Goal: Ask a question: Seek information or help from site administrators or community

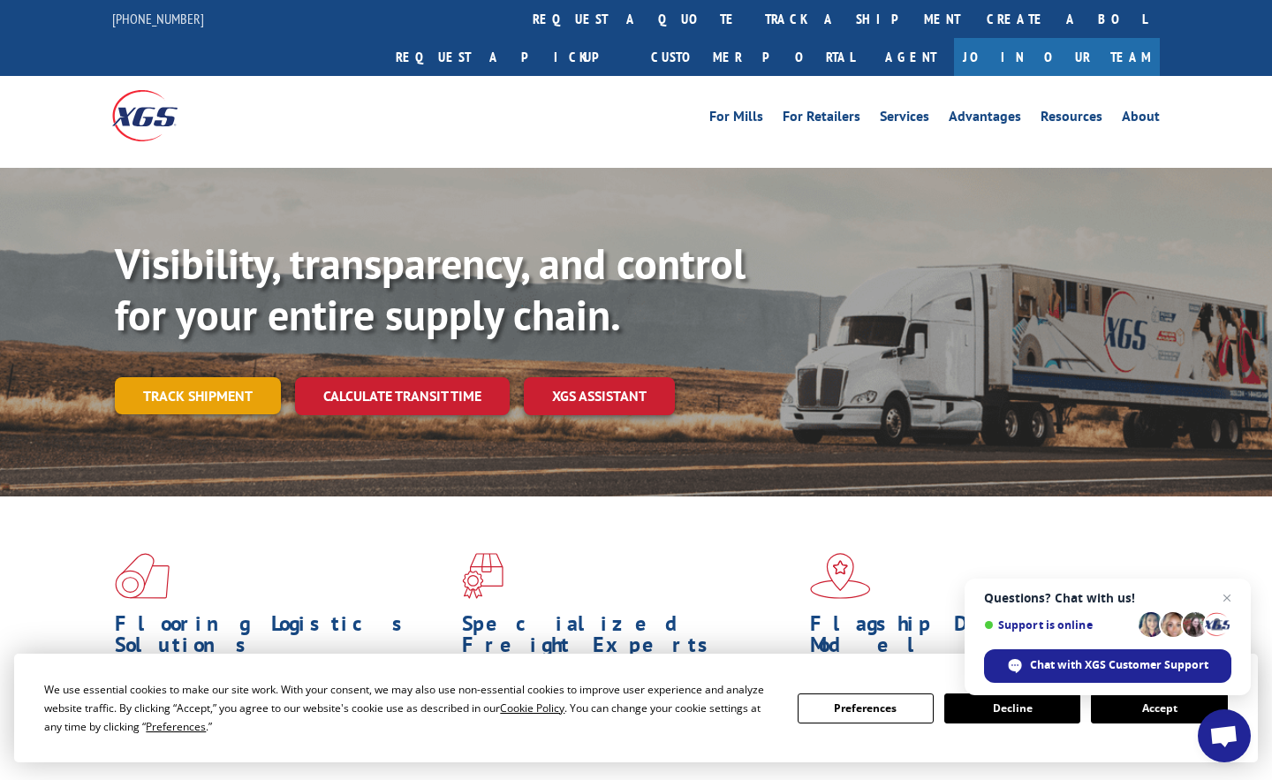
click at [126, 377] on link "Track shipment" at bounding box center [198, 395] width 166 height 37
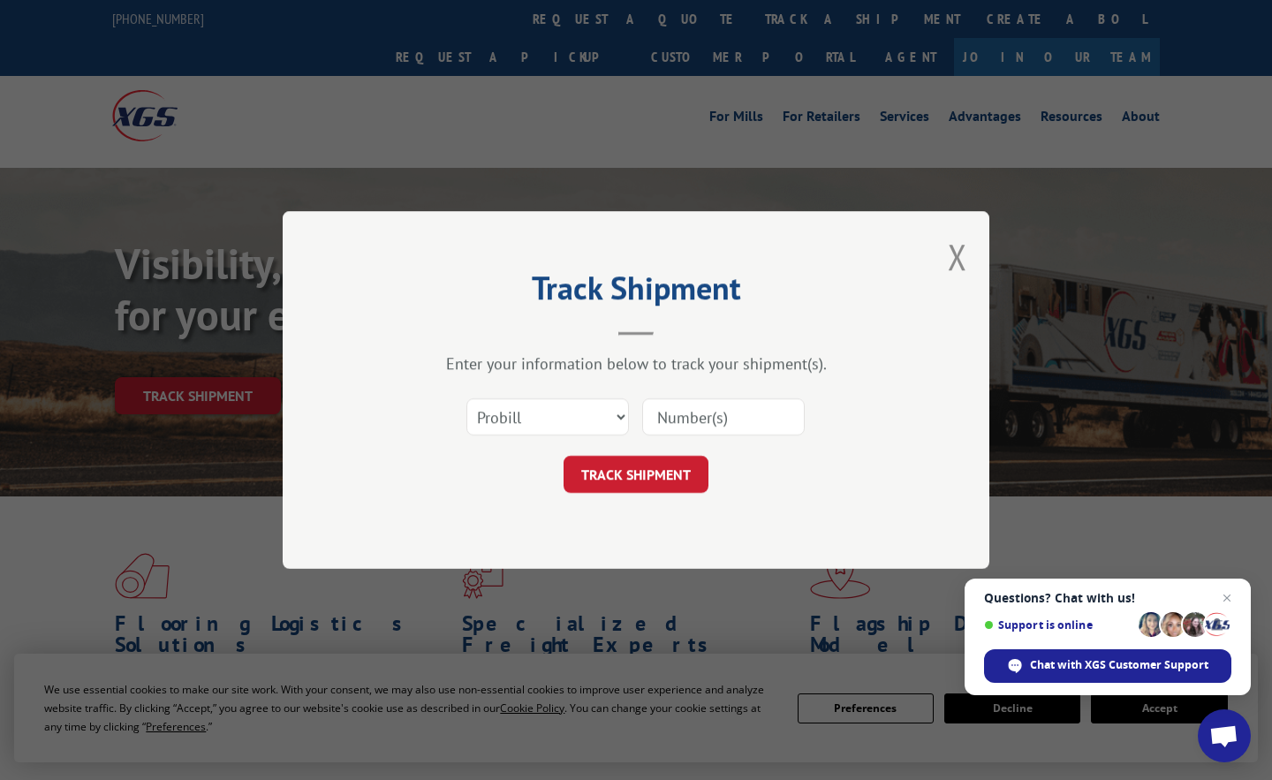
click at [676, 427] on input at bounding box center [723, 416] width 163 height 37
paste input "2554301"
type input "2554301"
click at [639, 471] on button "TRACK SHIPMENT" at bounding box center [636, 474] width 145 height 37
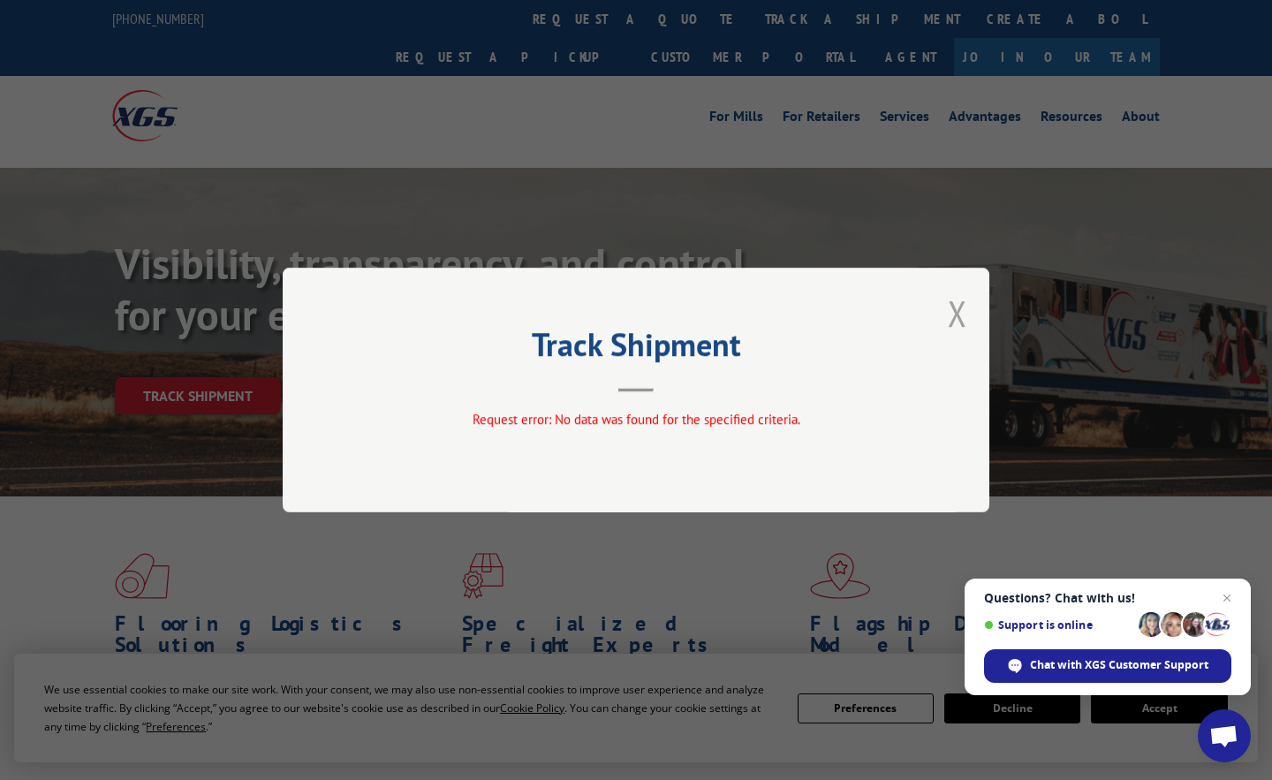
click at [965, 311] on button "Close modal" at bounding box center [957, 313] width 19 height 47
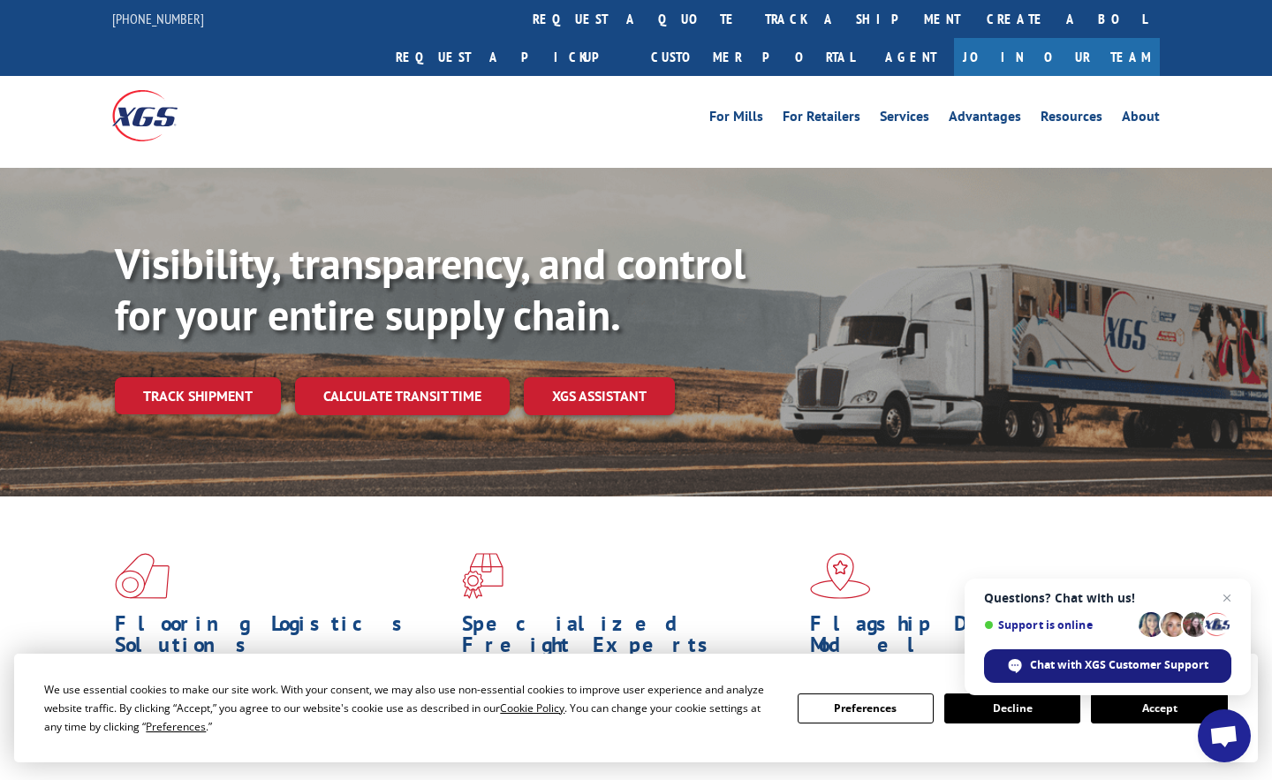
click at [1162, 675] on span "Chat with XGS Customer Support" at bounding box center [1107, 666] width 247 height 34
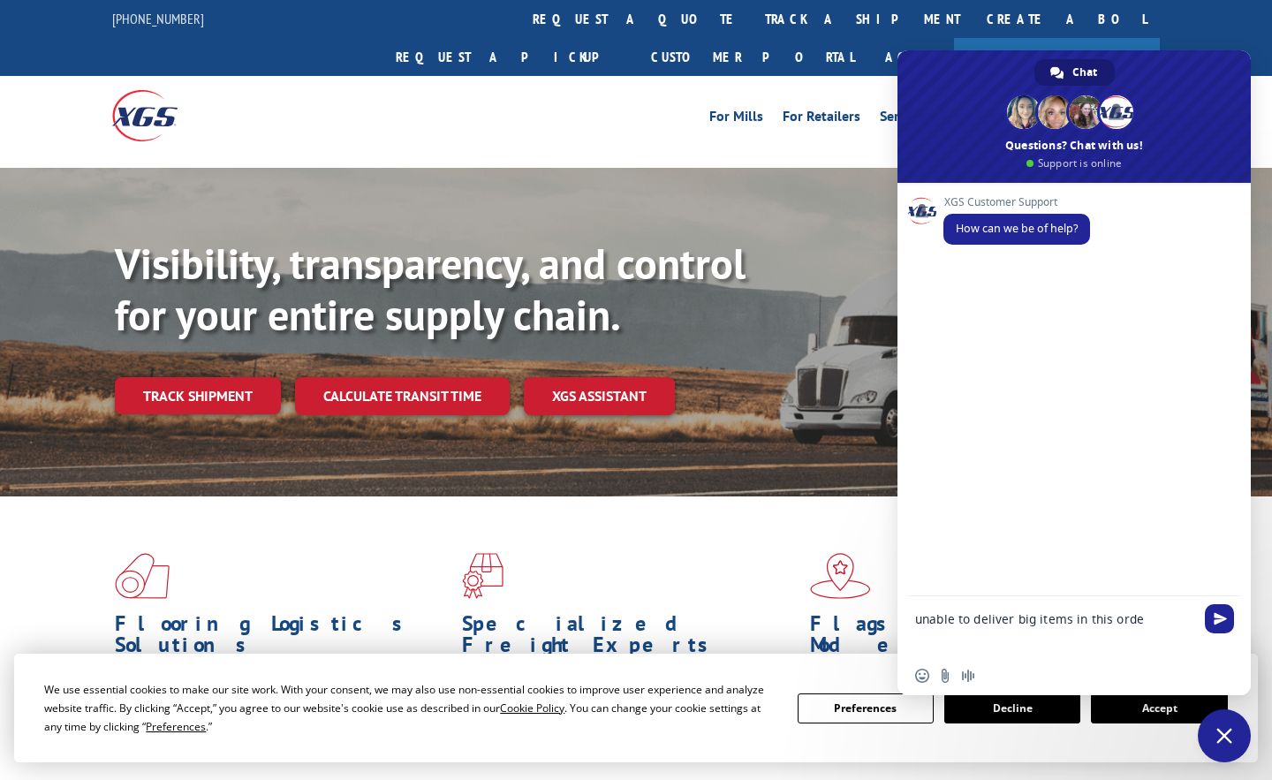
type textarea "unable to deliver big items in this order"
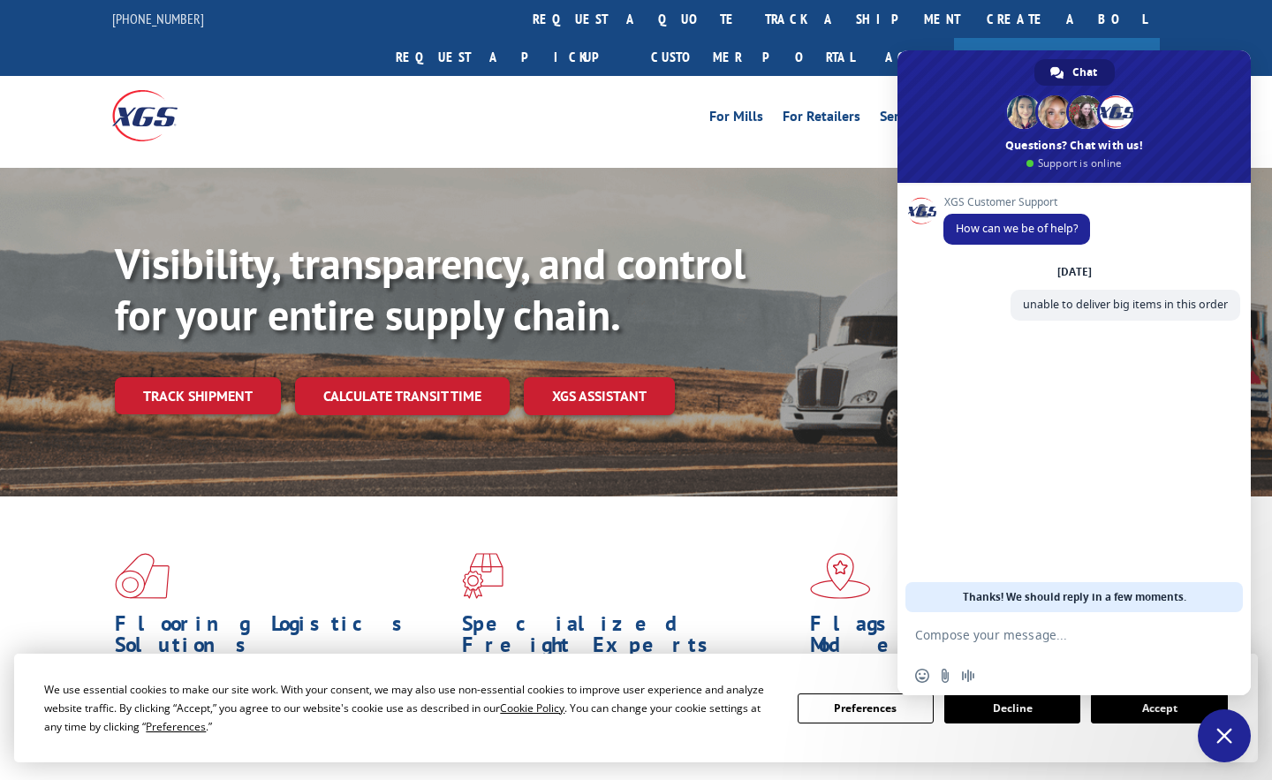
click at [486, 76] on div "For [PERSON_NAME] For Retailers Services Advantages Resources About For [PERSON…" at bounding box center [636, 115] width 1048 height 79
click at [752, 20] on link "track a shipment" at bounding box center [863, 19] width 222 height 38
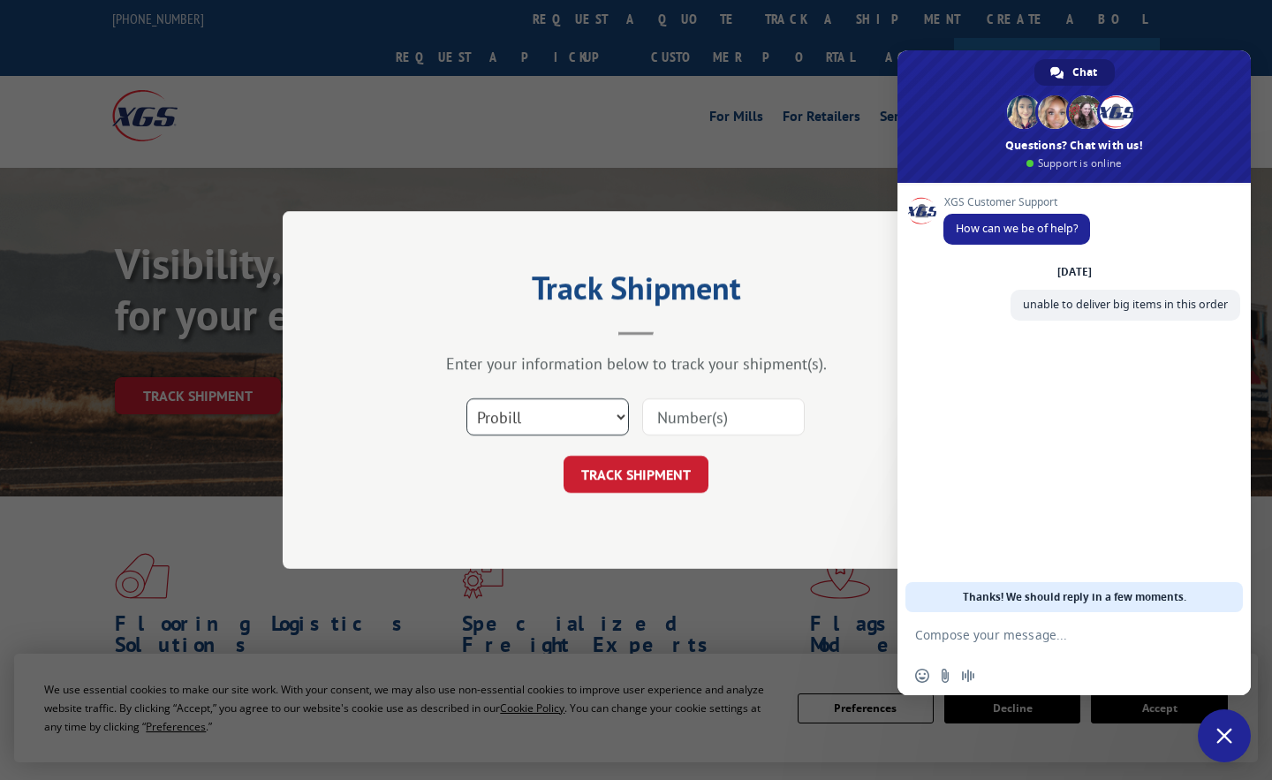
click at [583, 406] on select "Select category... Probill BOL PO" at bounding box center [547, 416] width 163 height 37
select select "po"
click at [466, 398] on select "Select category... Probill BOL PO" at bounding box center [547, 416] width 163 height 37
click at [671, 411] on input at bounding box center [723, 416] width 163 height 37
paste input "2554301"
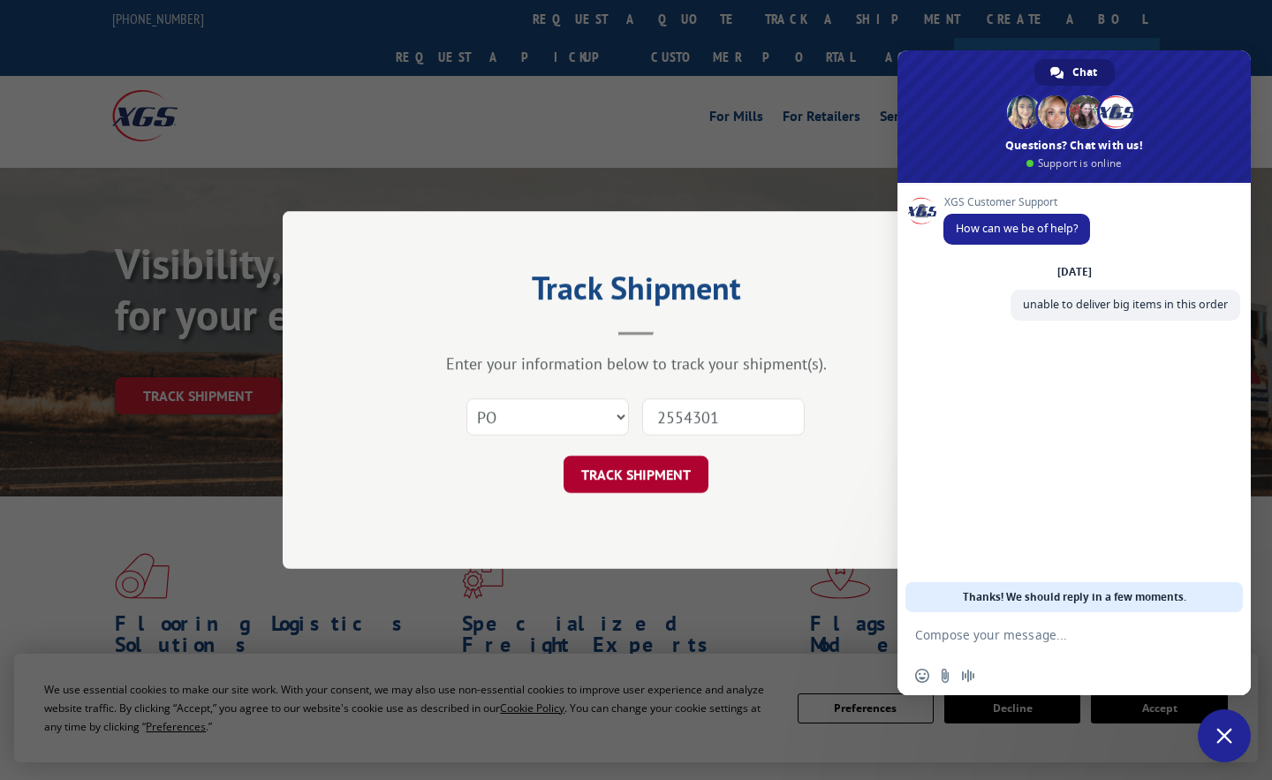
type input "2554301"
click at [637, 472] on button "TRACK SHIPMENT" at bounding box center [636, 474] width 145 height 37
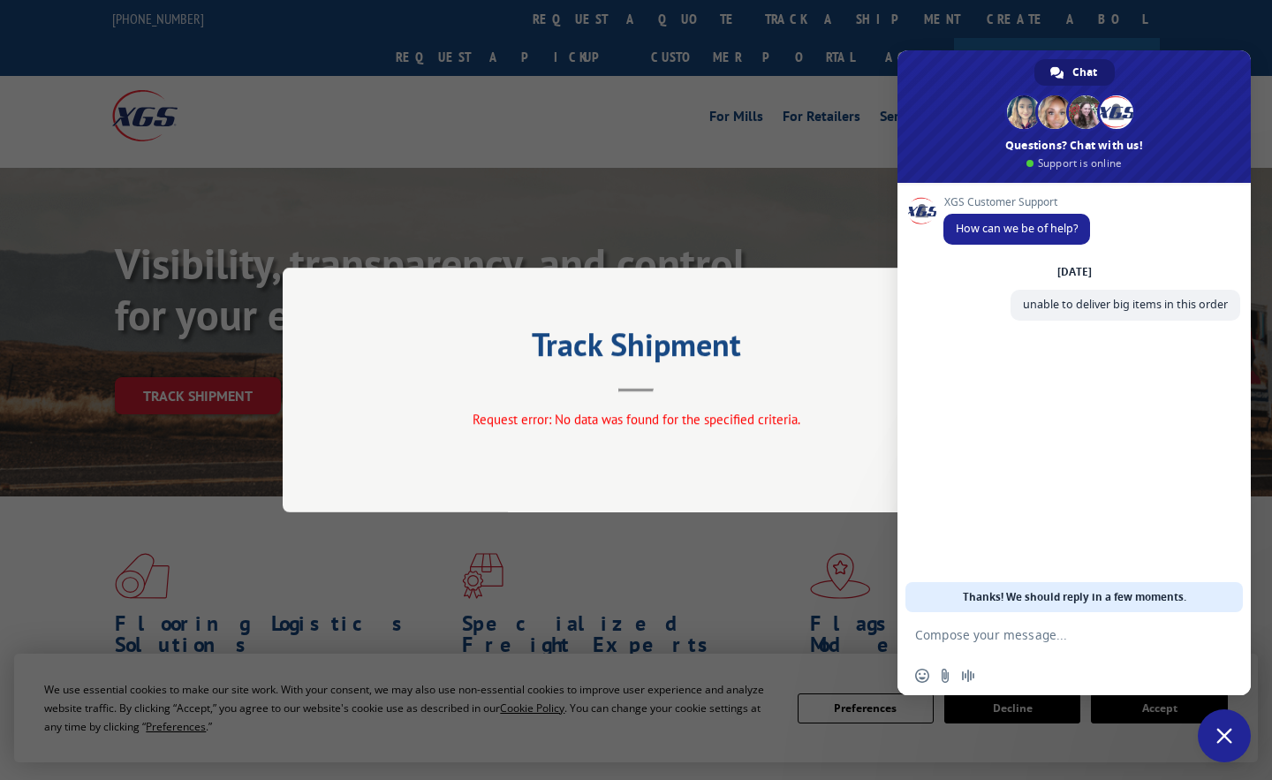
click at [631, 374] on header "Track Shipment" at bounding box center [636, 362] width 530 height 60
click at [631, 339] on h2 "Track Shipment" at bounding box center [636, 349] width 530 height 34
click at [632, 396] on div "Track Shipment Request error: No data was found for the specified criteria." at bounding box center [636, 390] width 707 height 245
click at [778, 106] on div "Track Shipment Request error: No data was found for the specified criteria." at bounding box center [636, 390] width 1272 height 780
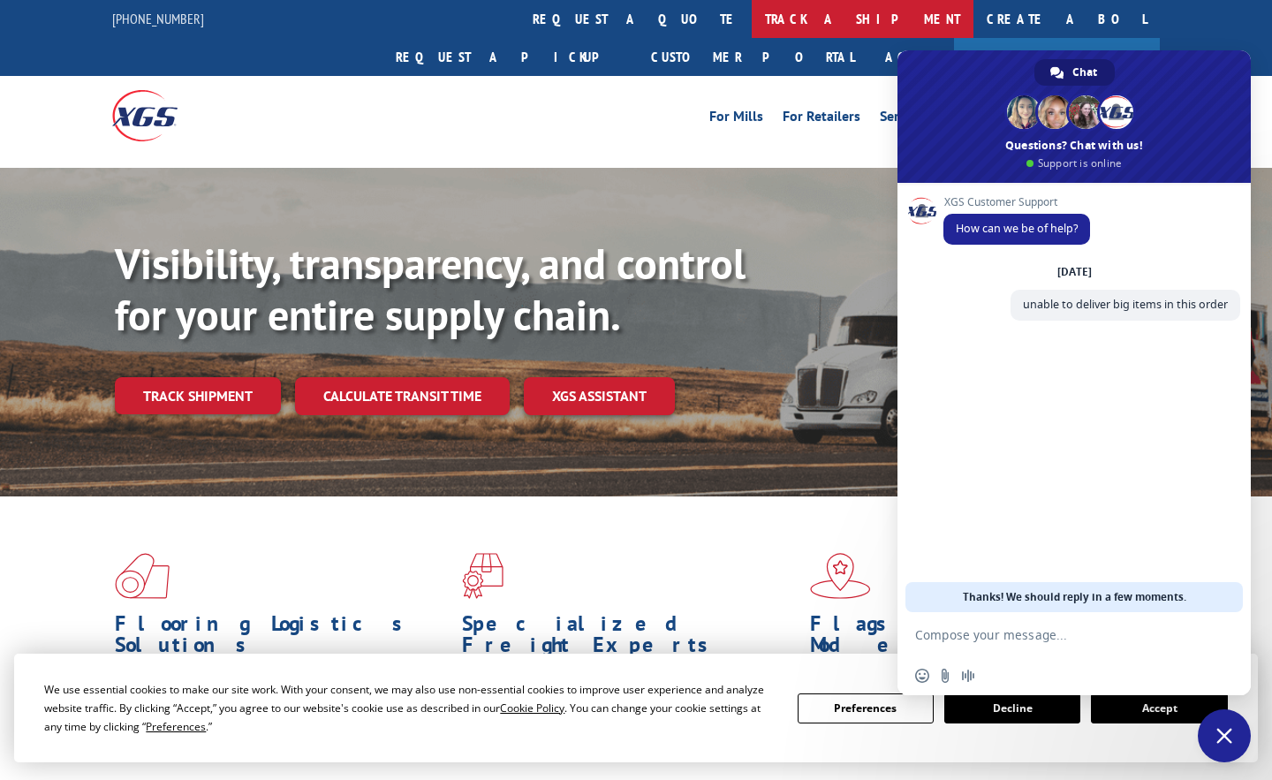
click at [752, 25] on link "track a shipment" at bounding box center [863, 19] width 222 height 38
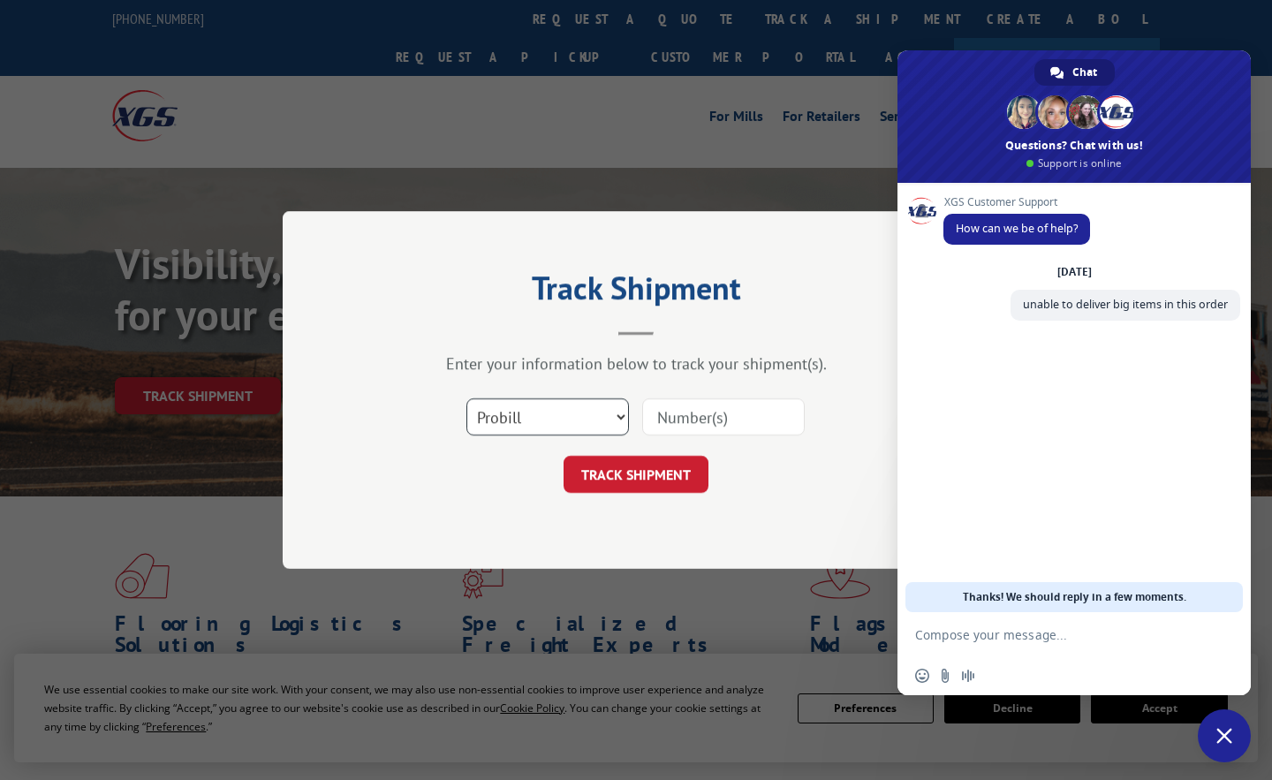
click at [601, 412] on select "Select category... Probill BOL PO" at bounding box center [547, 416] width 163 height 37
select select "bol"
click at [466, 398] on select "Select category... Probill BOL PO" at bounding box center [547, 416] width 163 height 37
click at [665, 421] on input at bounding box center [723, 416] width 163 height 37
paste input "2554301"
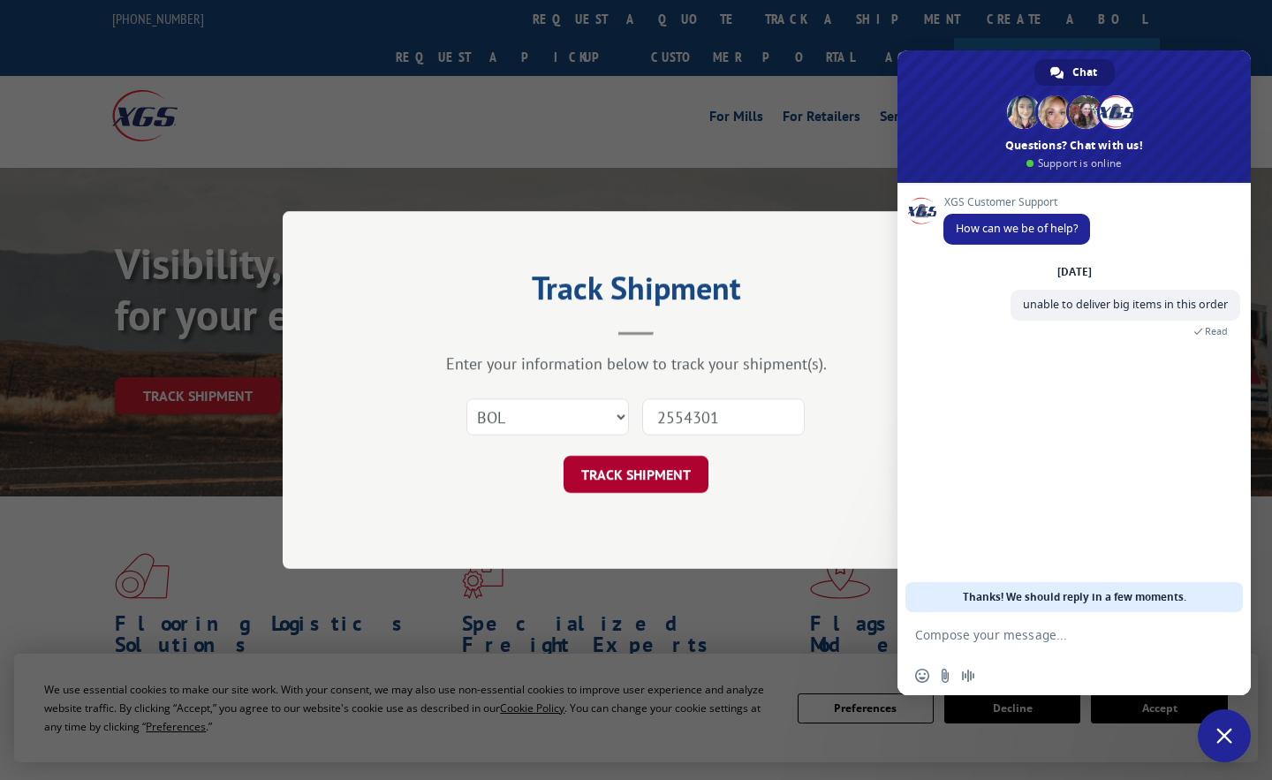
type input "2554301"
click at [620, 488] on button "TRACK SHIPMENT" at bounding box center [636, 474] width 145 height 37
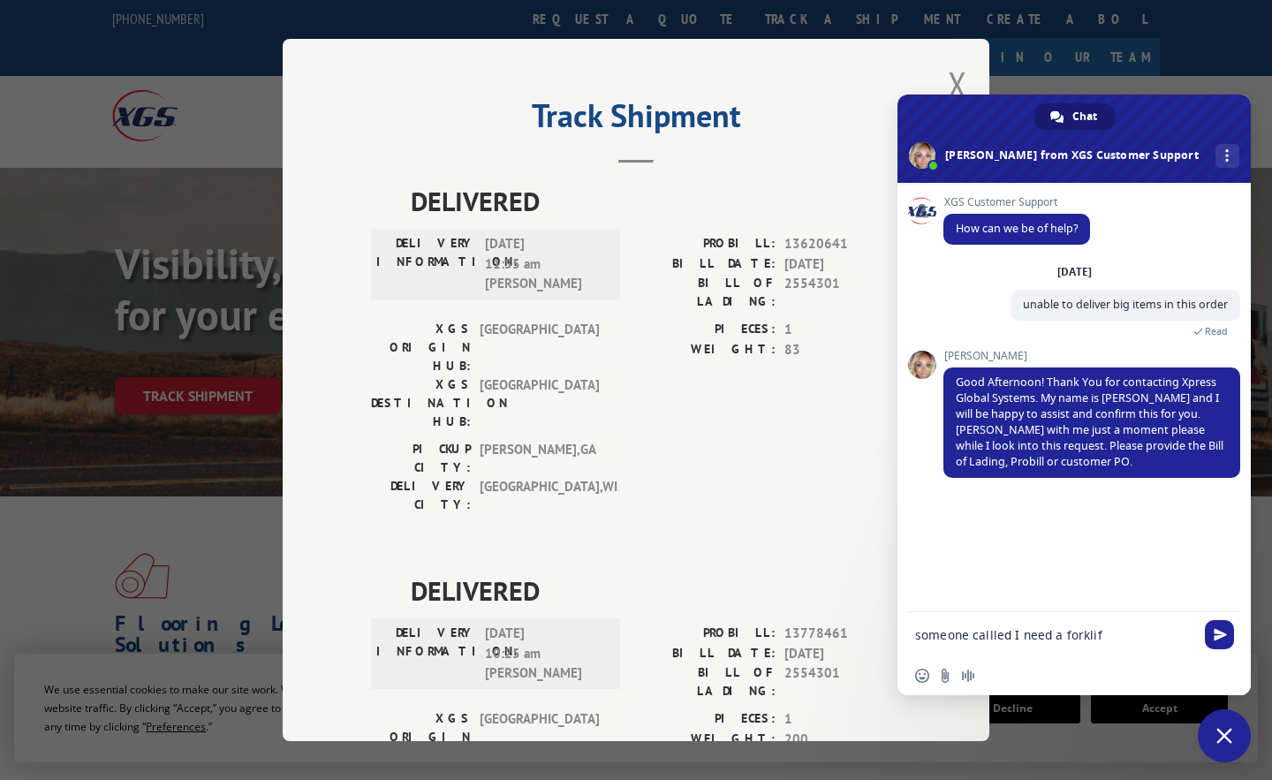
type textarea "someone callled I need a forklift"
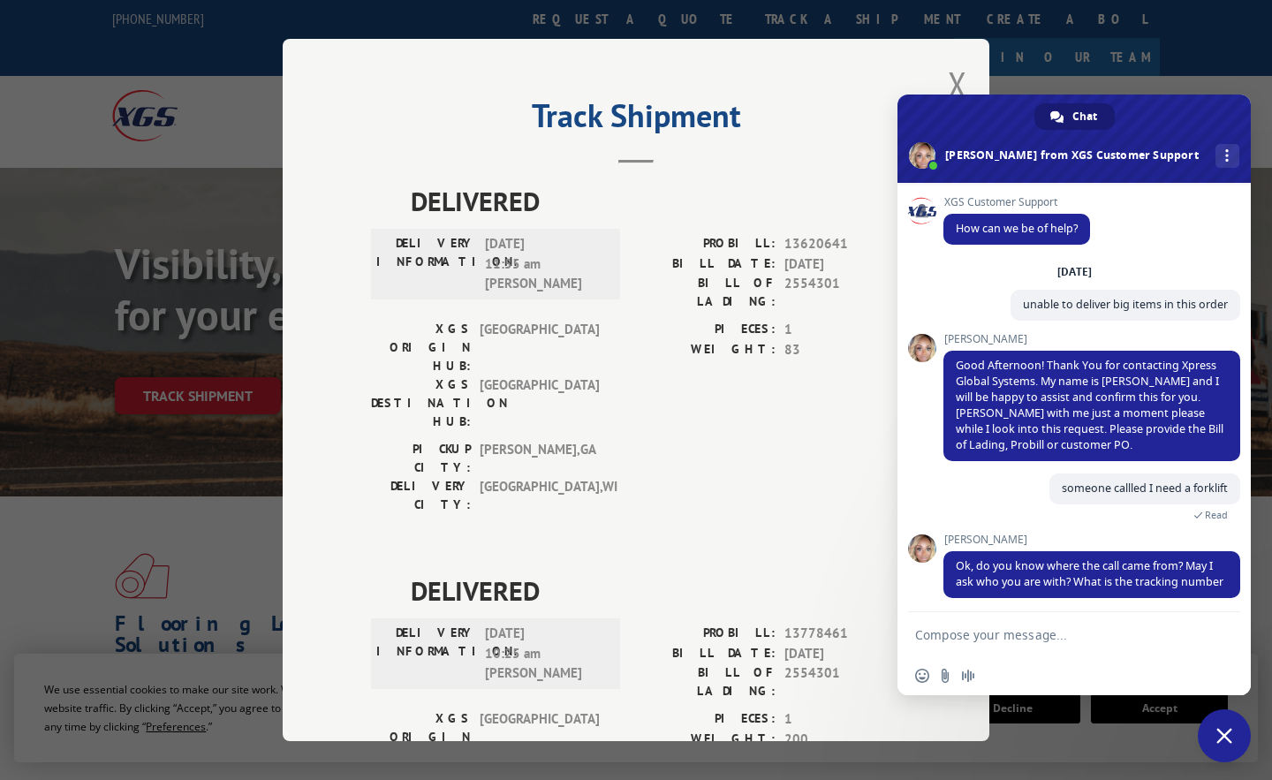
scroll to position [21, 0]
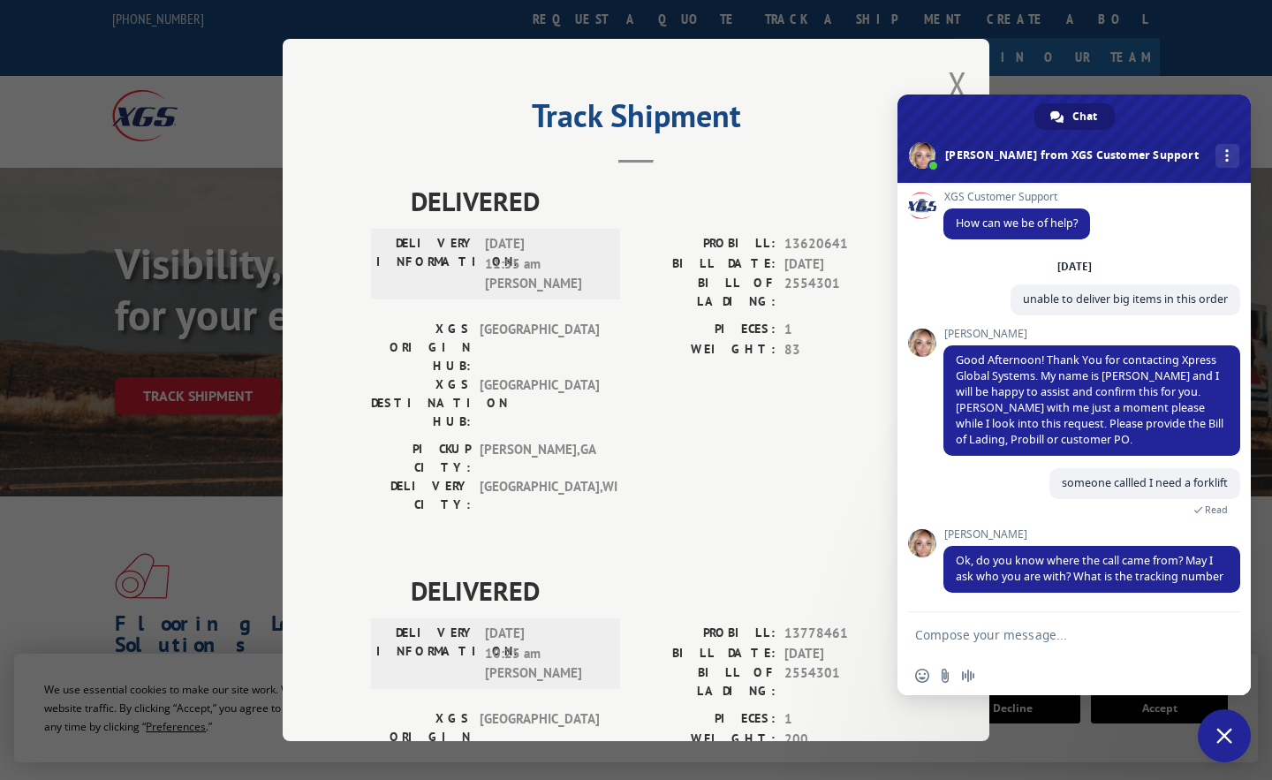
click at [1005, 635] on textarea "Compose your message..." at bounding box center [1056, 634] width 283 height 44
paste textarea "2554301"
type textarea "2554301"
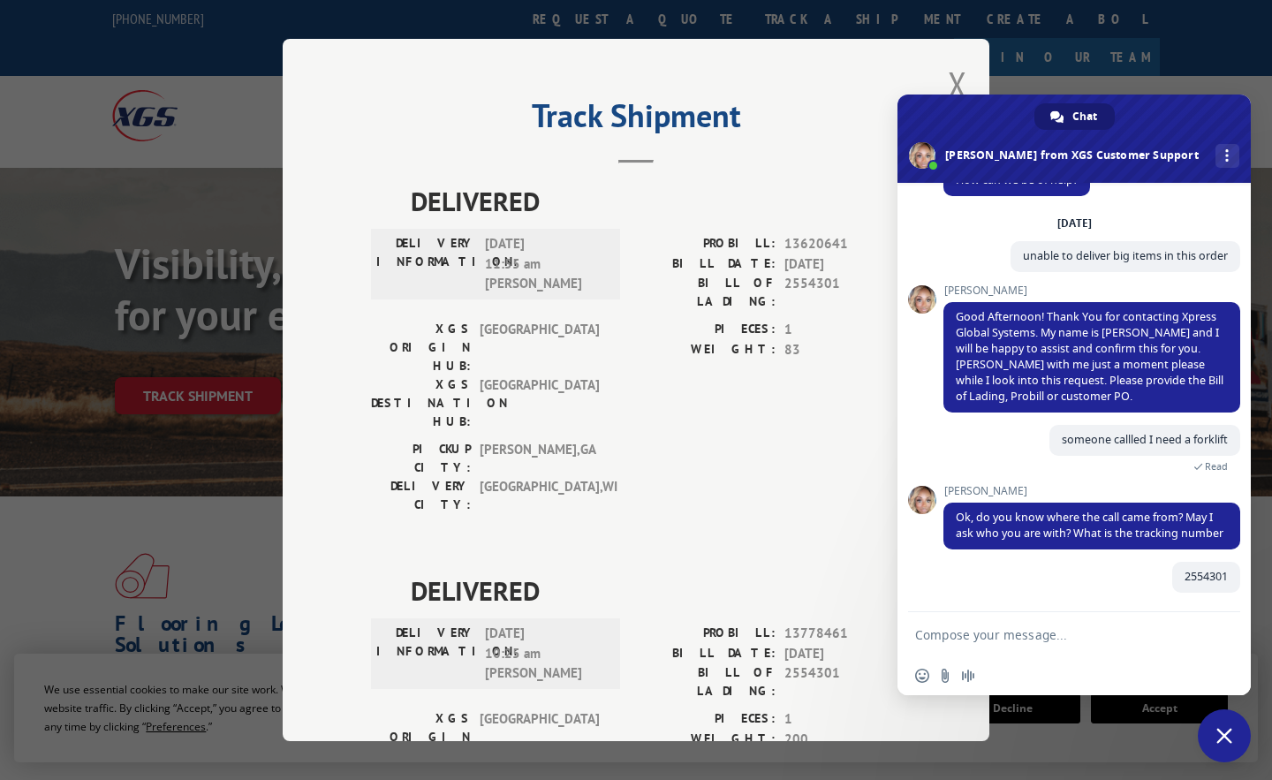
scroll to position [64, 0]
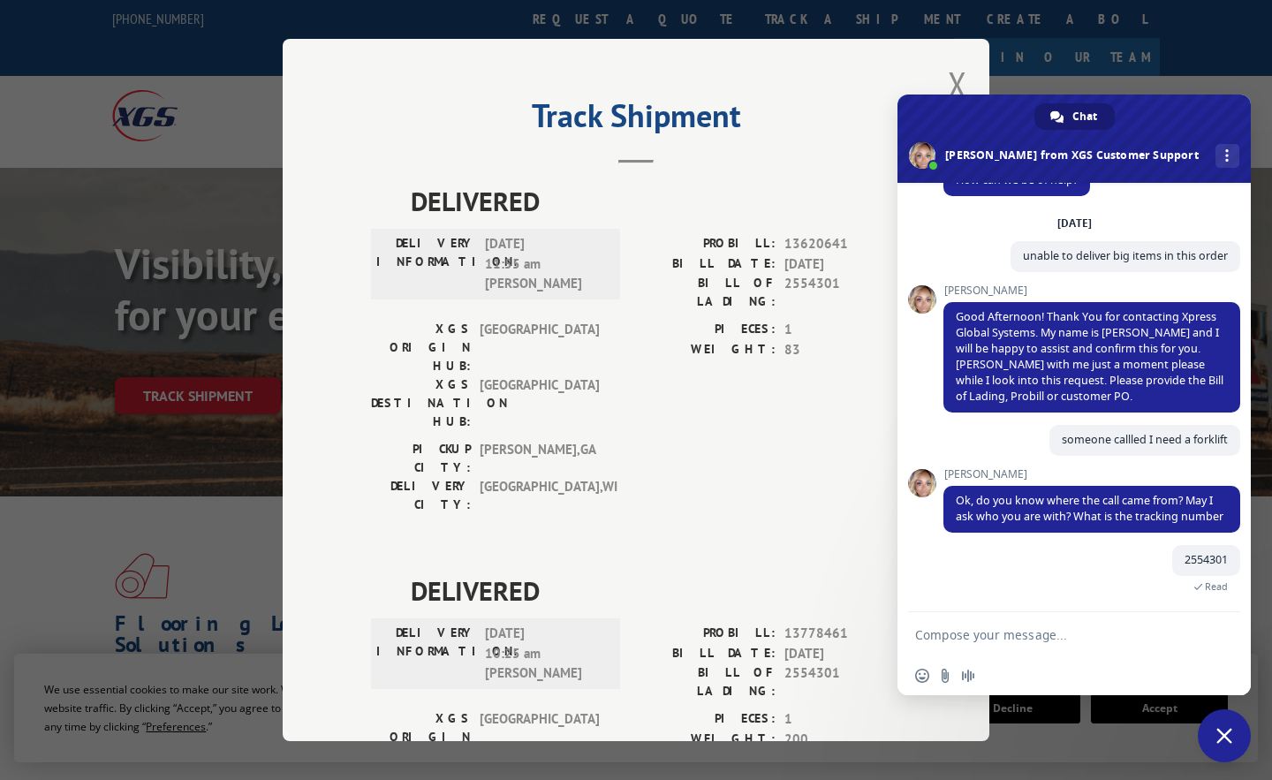
click at [988, 653] on textarea "Compose your message..." at bounding box center [1056, 634] width 283 height 44
paste textarea "9193804047"
type textarea "phone number is 9193804047"
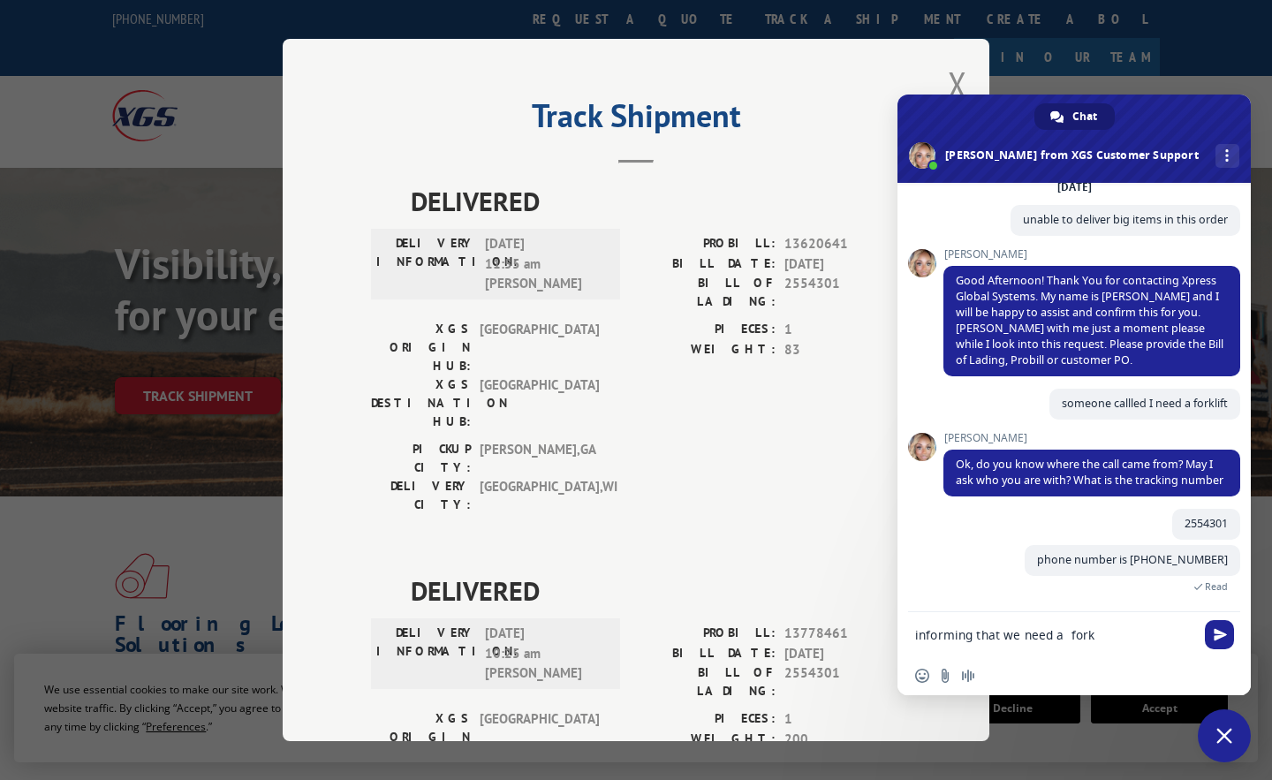
scroll to position [136, 0]
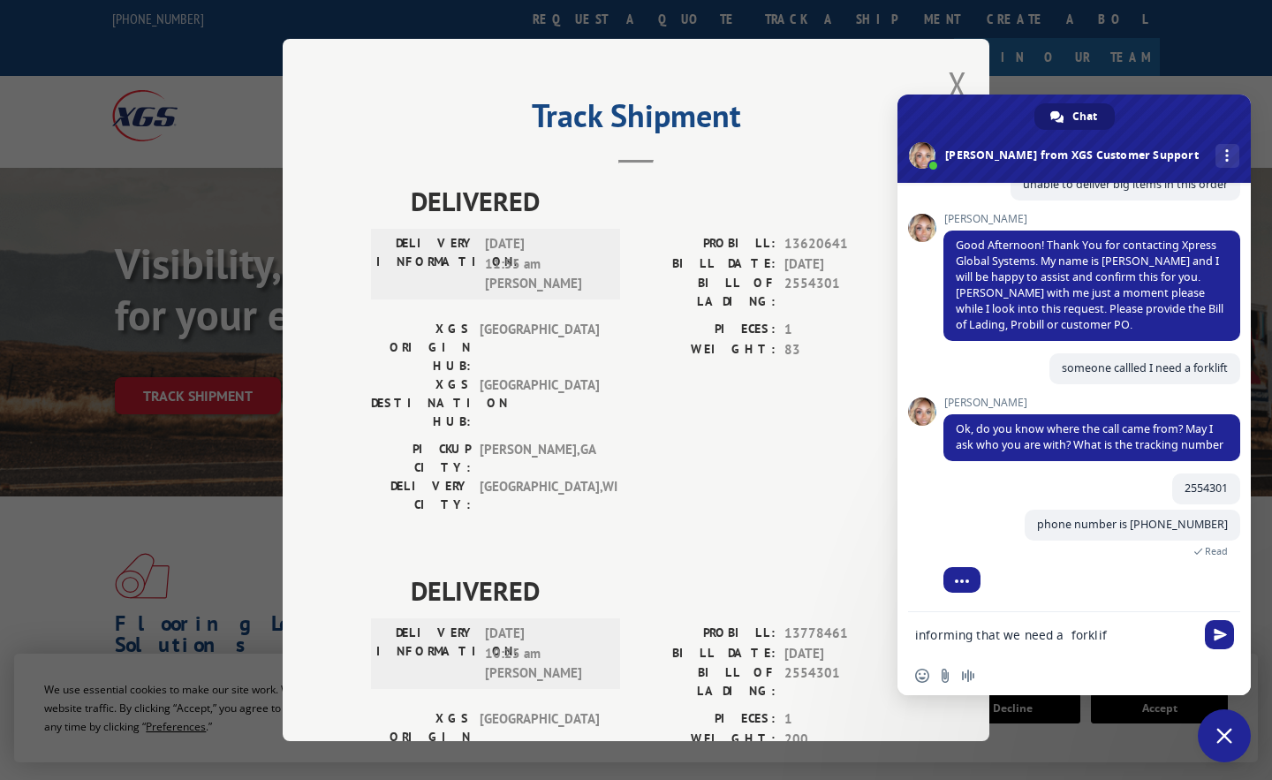
type textarea "informing that we need a forklift"
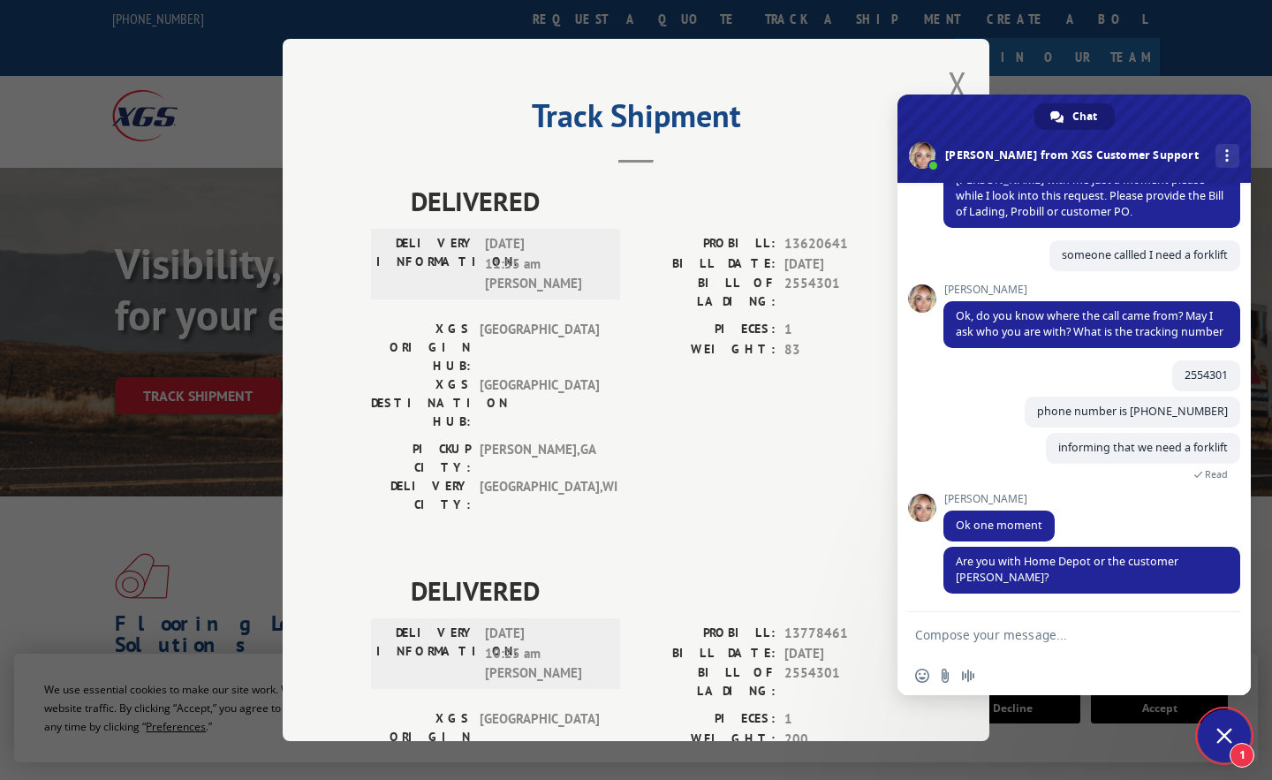
scroll to position [250, 0]
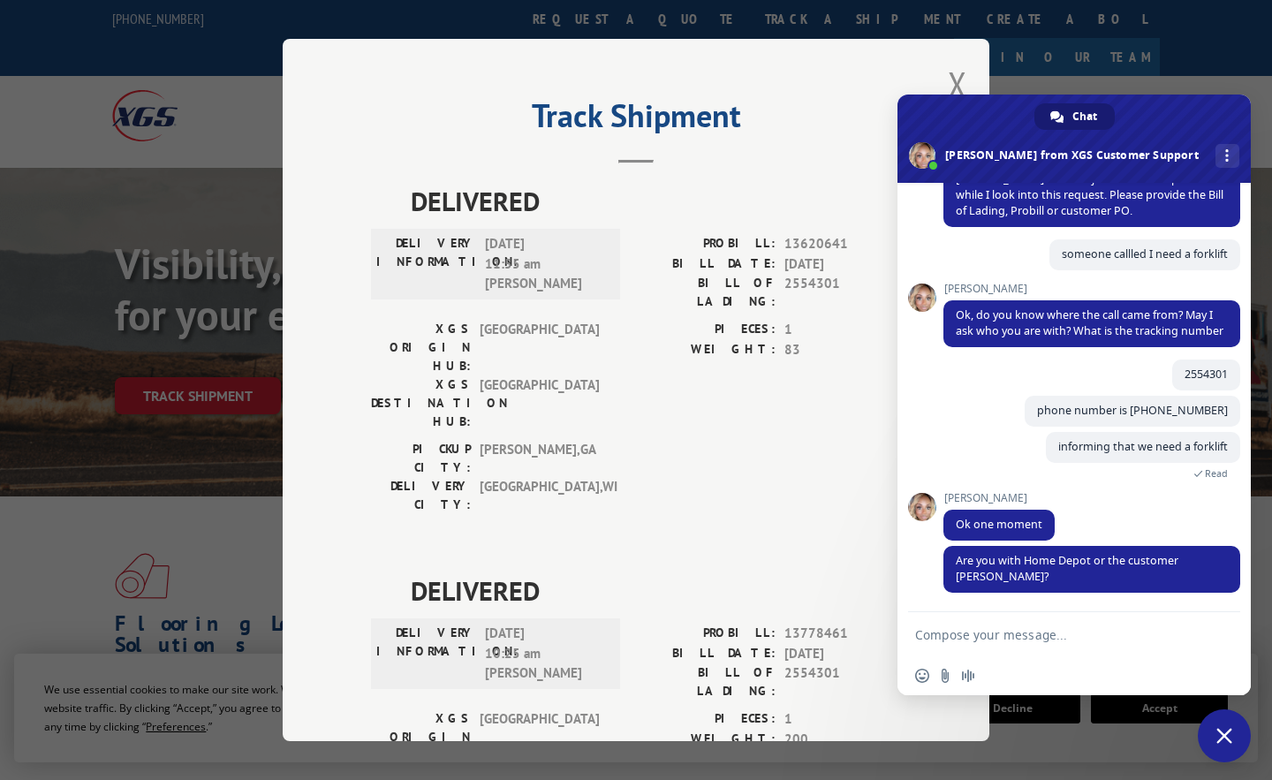
click at [998, 665] on div "Insert an emoji Send a file Audio message" at bounding box center [1073, 675] width 353 height 39
click at [940, 635] on textarea "Compose your message..." at bounding box center [1056, 634] width 283 height 44
type textarea "from homedepot"
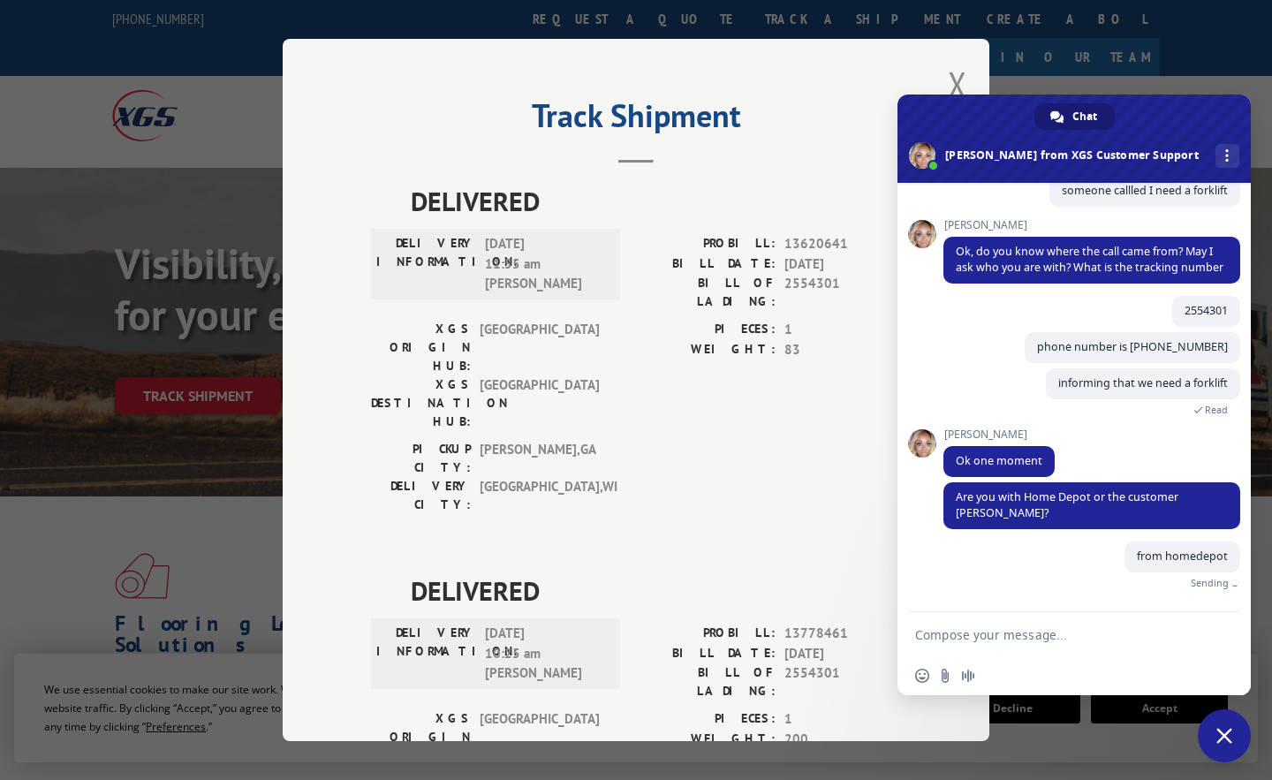
scroll to position [293, 0]
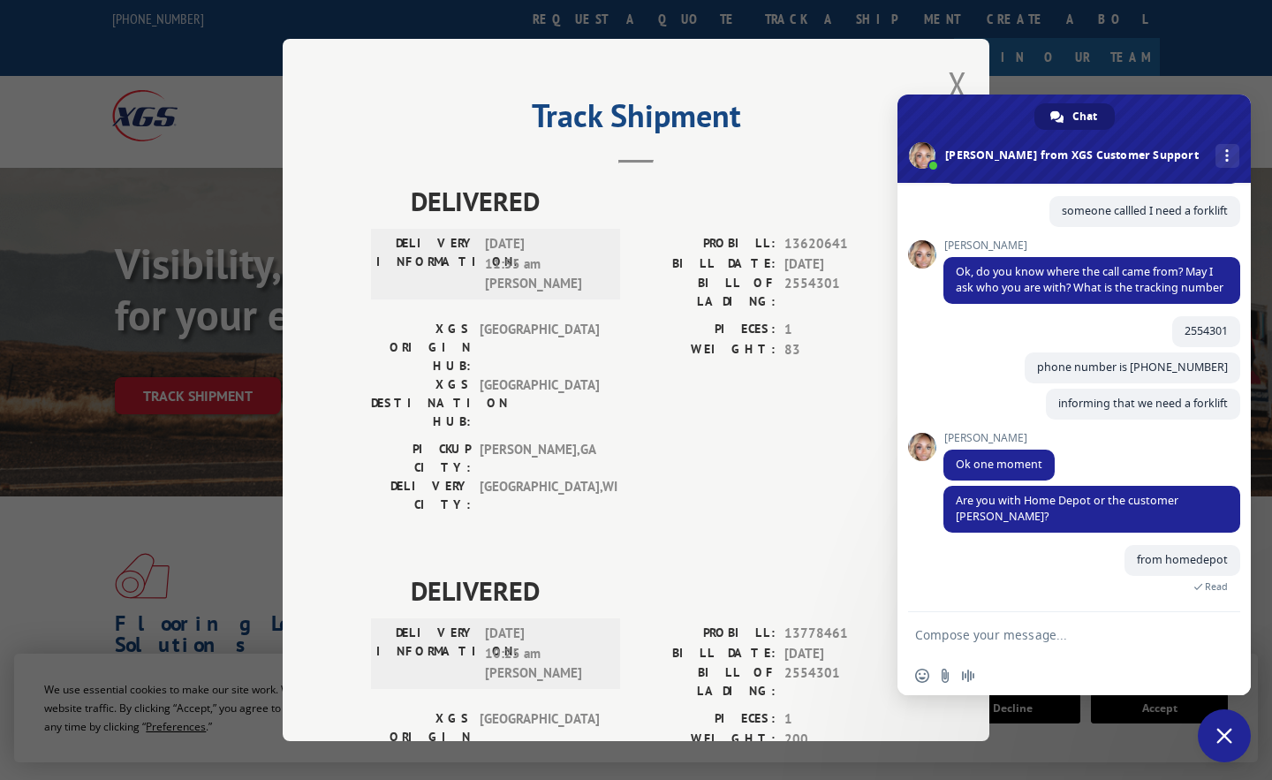
click at [960, 81] on button "Close modal" at bounding box center [957, 84] width 19 height 47
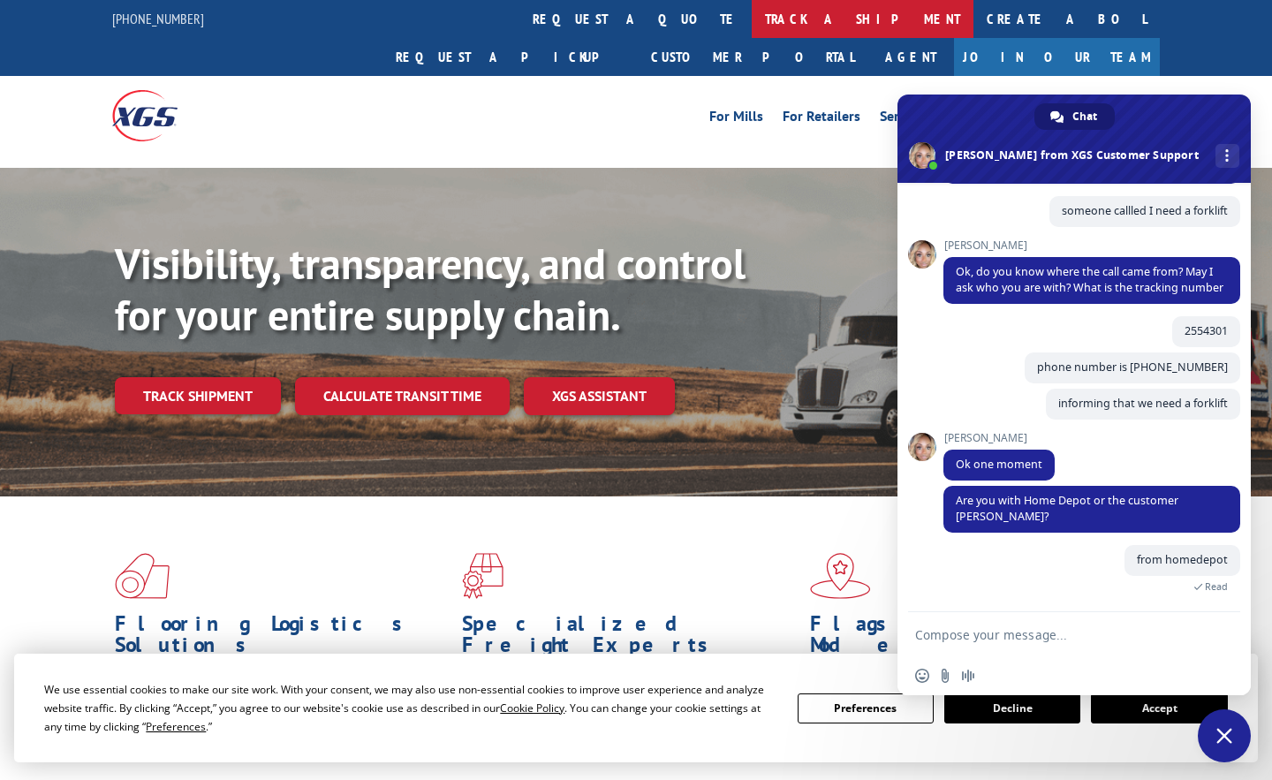
click at [752, 20] on link "track a shipment" at bounding box center [863, 19] width 222 height 38
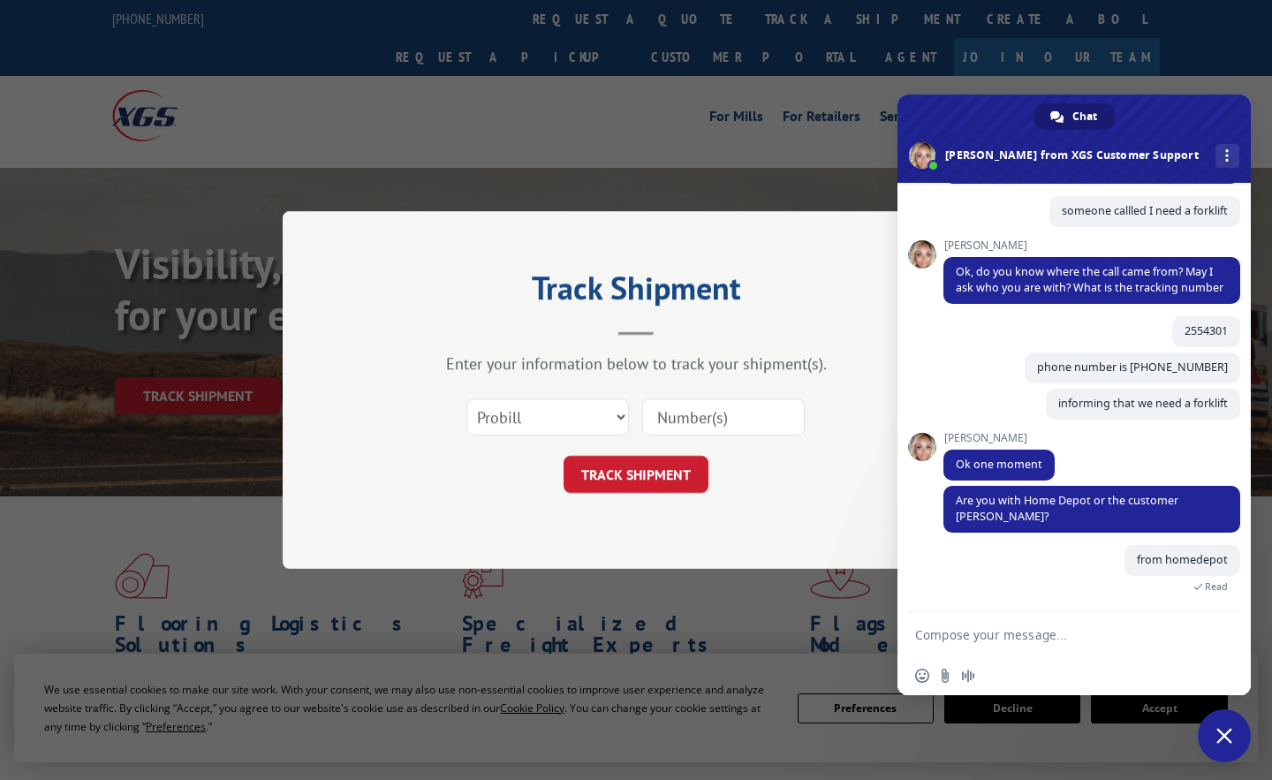
click at [692, 420] on input at bounding box center [723, 416] width 163 height 37
click at [684, 412] on input at bounding box center [723, 416] width 163 height 37
paste input "2554301"
type input "2554301"
click at [617, 490] on button "TRACK SHIPMENT" at bounding box center [636, 474] width 145 height 37
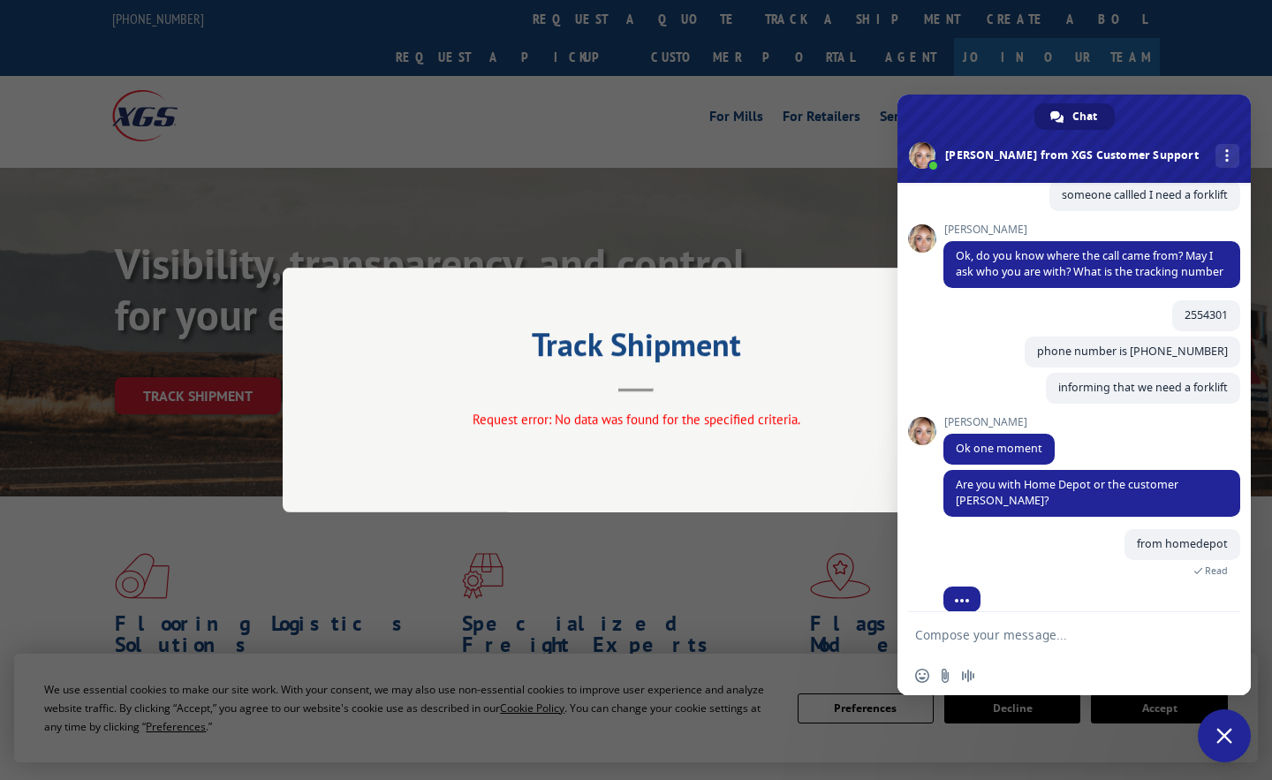
scroll to position [329, 0]
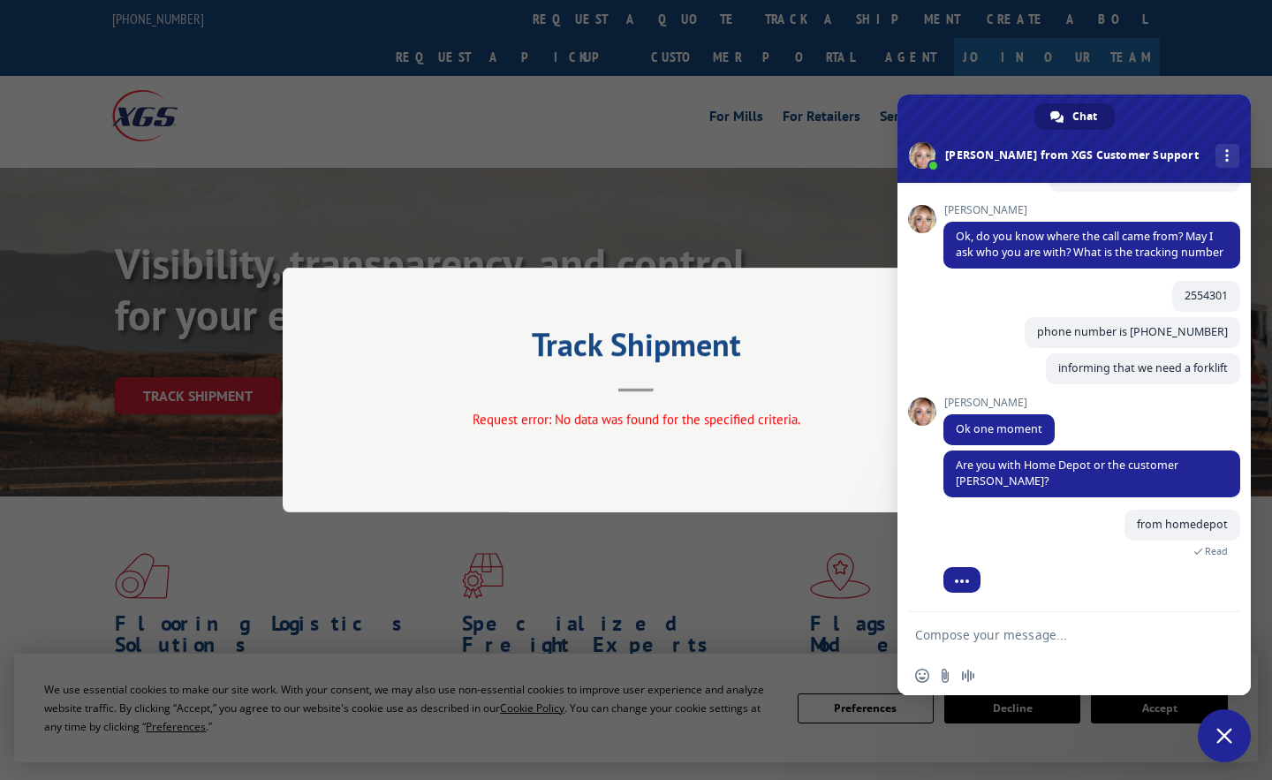
click at [1003, 638] on textarea "Compose your message..." at bounding box center [1056, 634] width 283 height 44
type textarea "c"
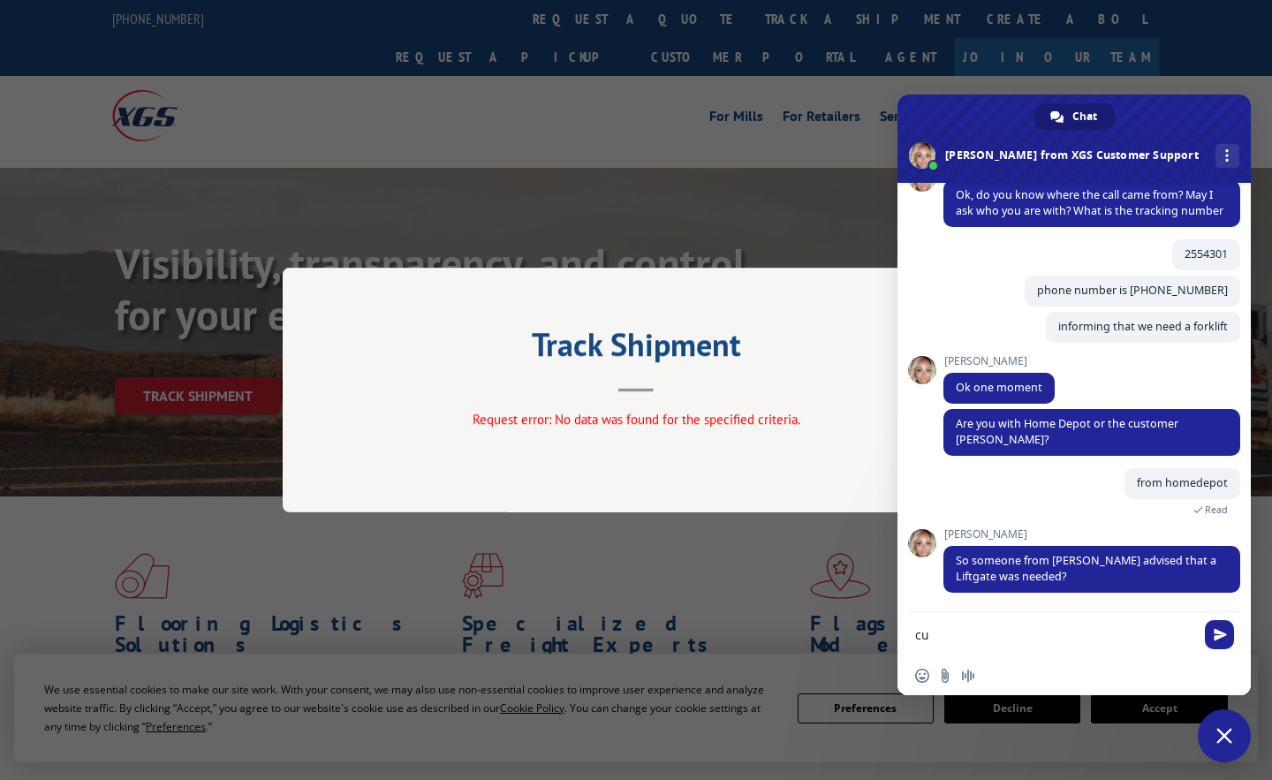
type textarea "c"
type textarea "no idea as per cx"
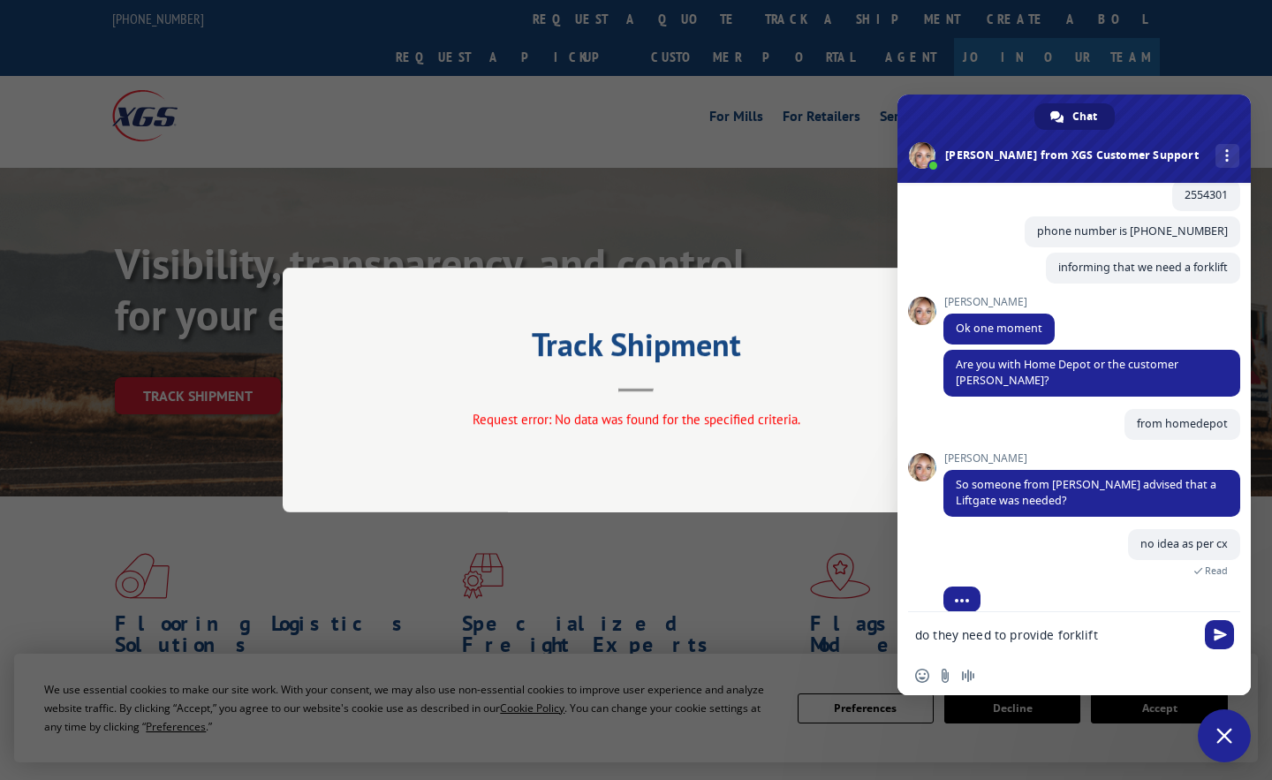
scroll to position [449, 0]
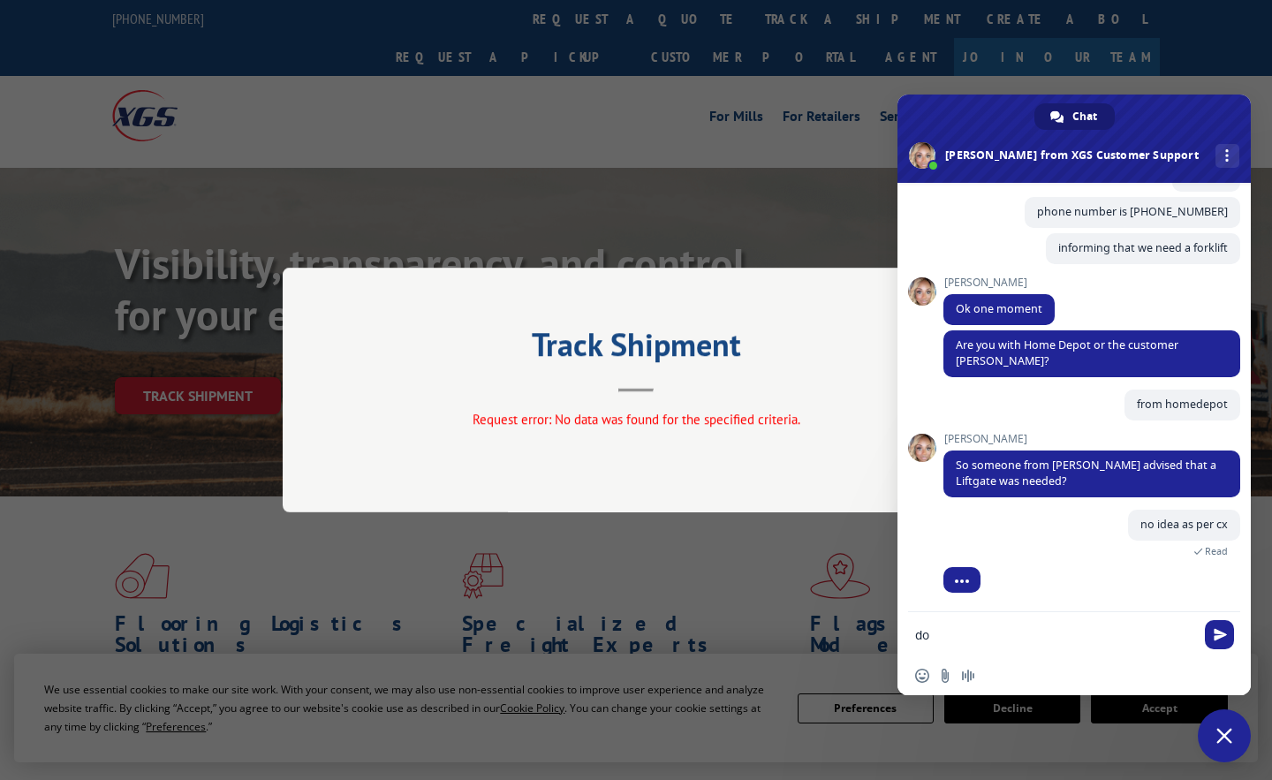
type textarea "d"
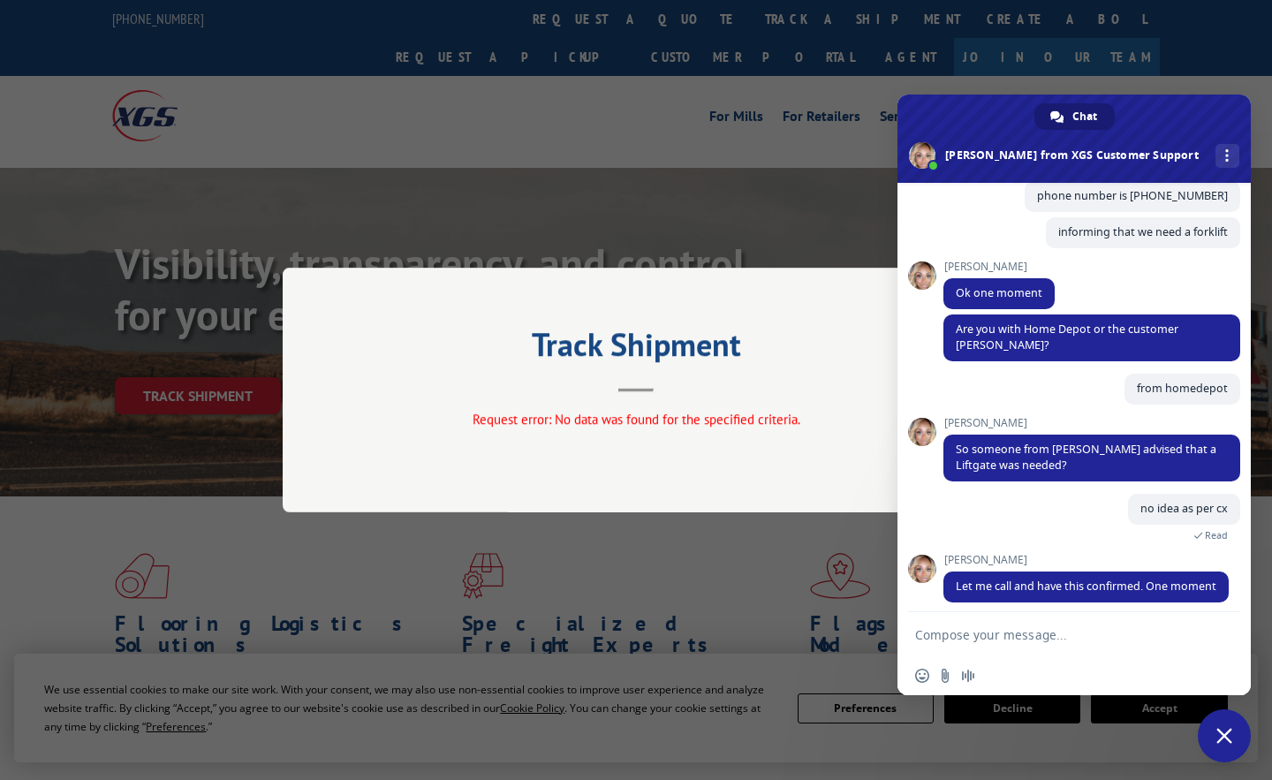
scroll to position [490, 0]
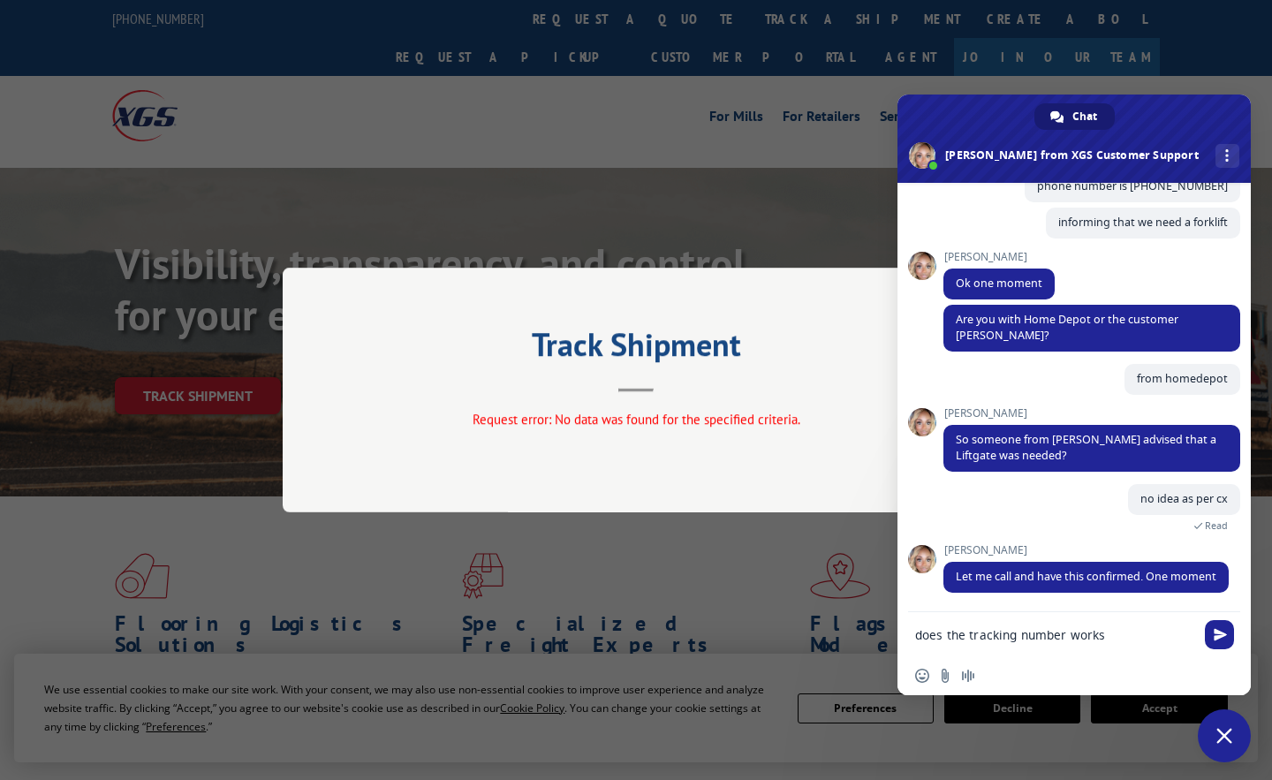
type textarea "does the tracking number works?"
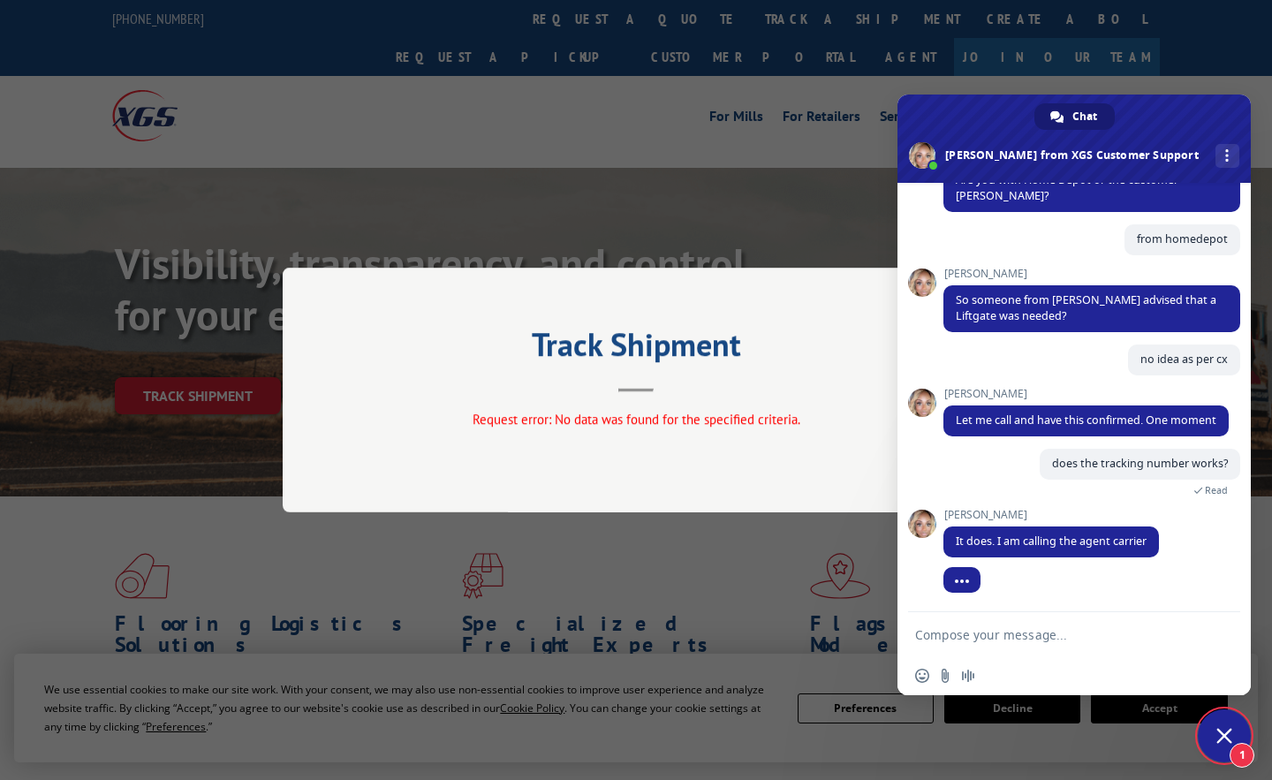
scroll to position [662, 0]
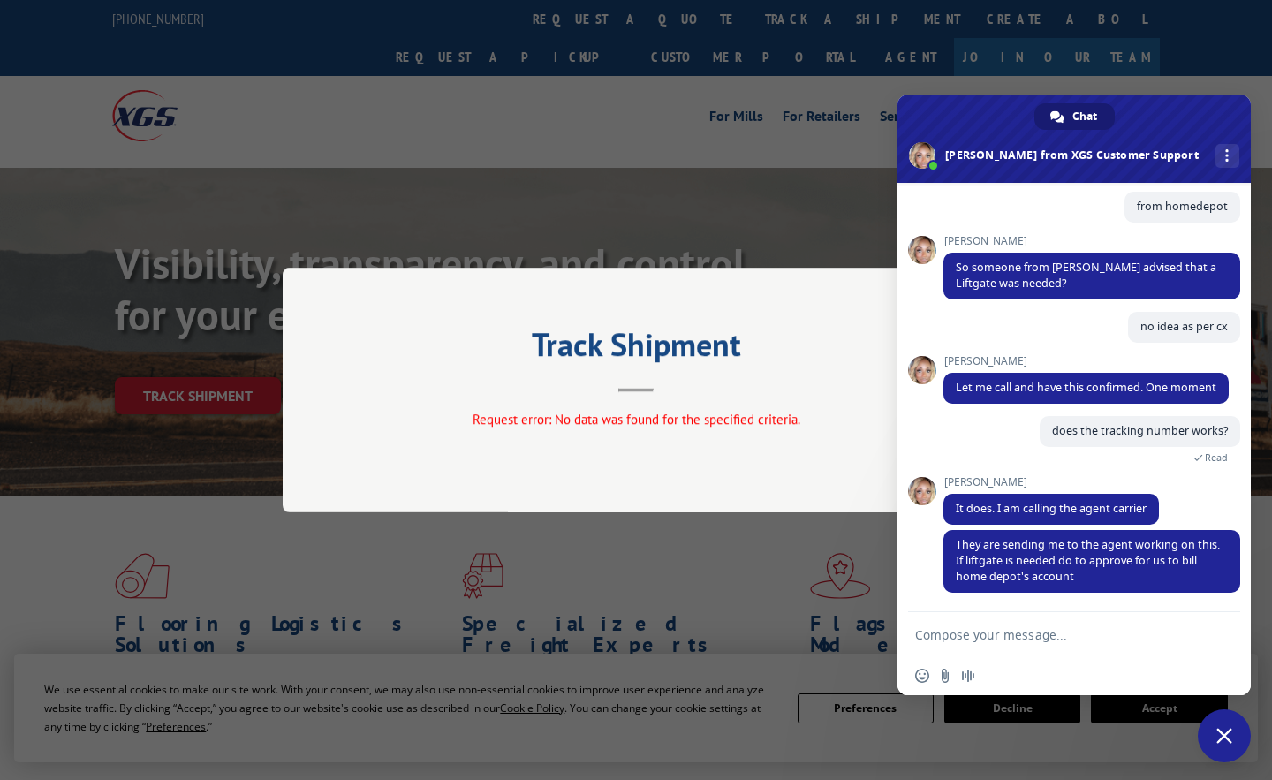
click at [956, 634] on textarea "Compose your message..." at bounding box center [1056, 634] width 283 height 44
type textarea "i"
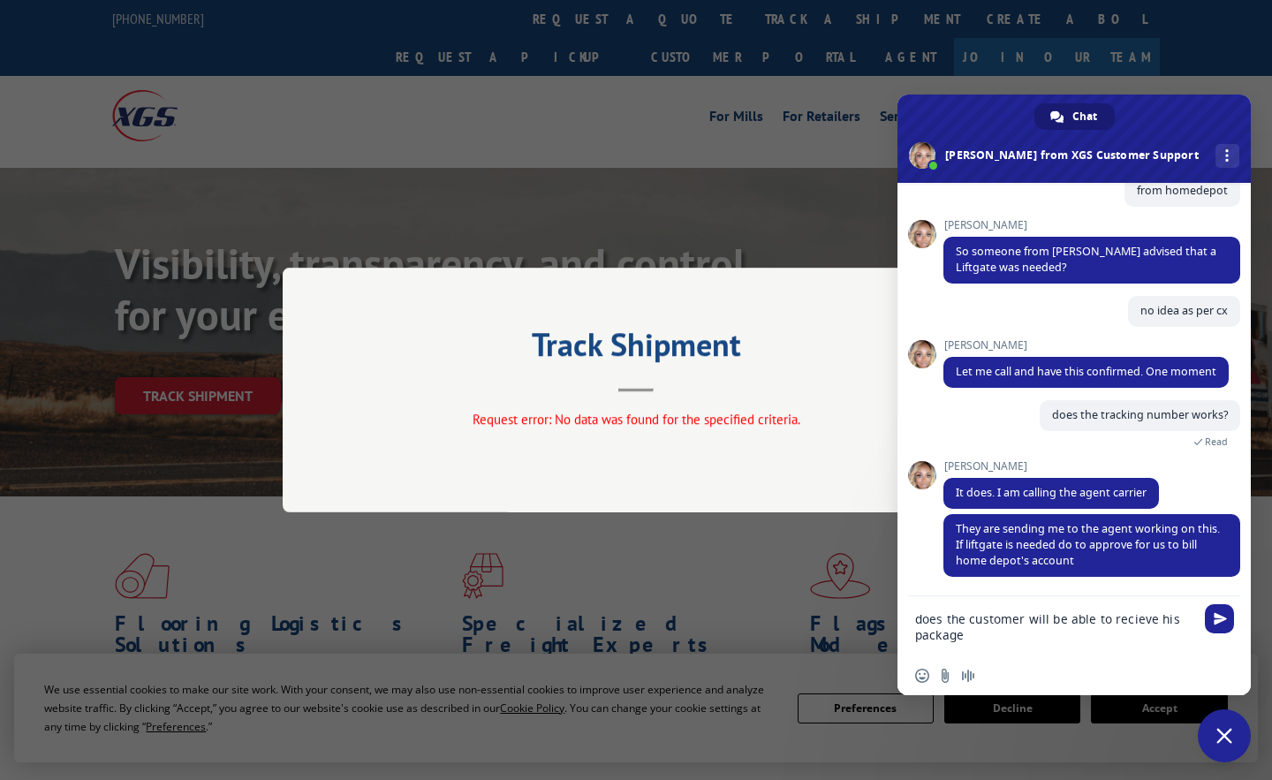
type textarea "does the customer will be able to recieve his package"
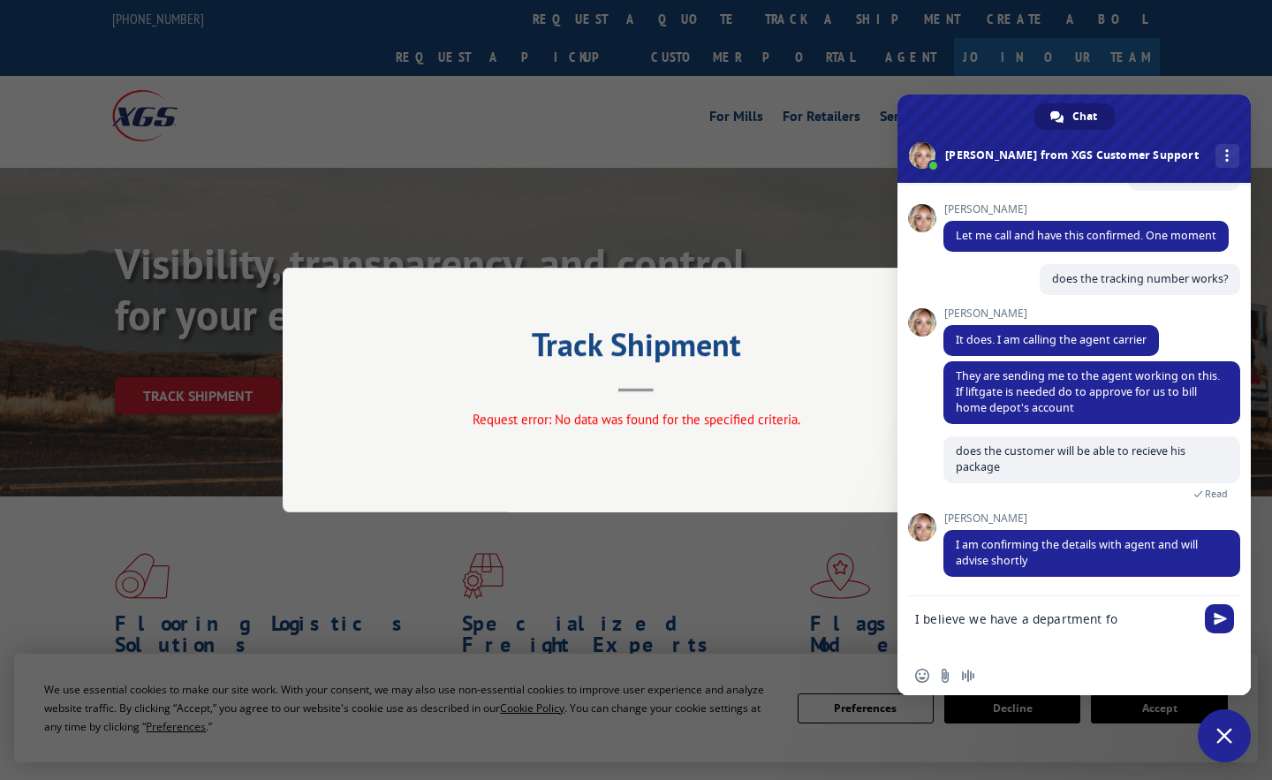
scroll to position [798, 0]
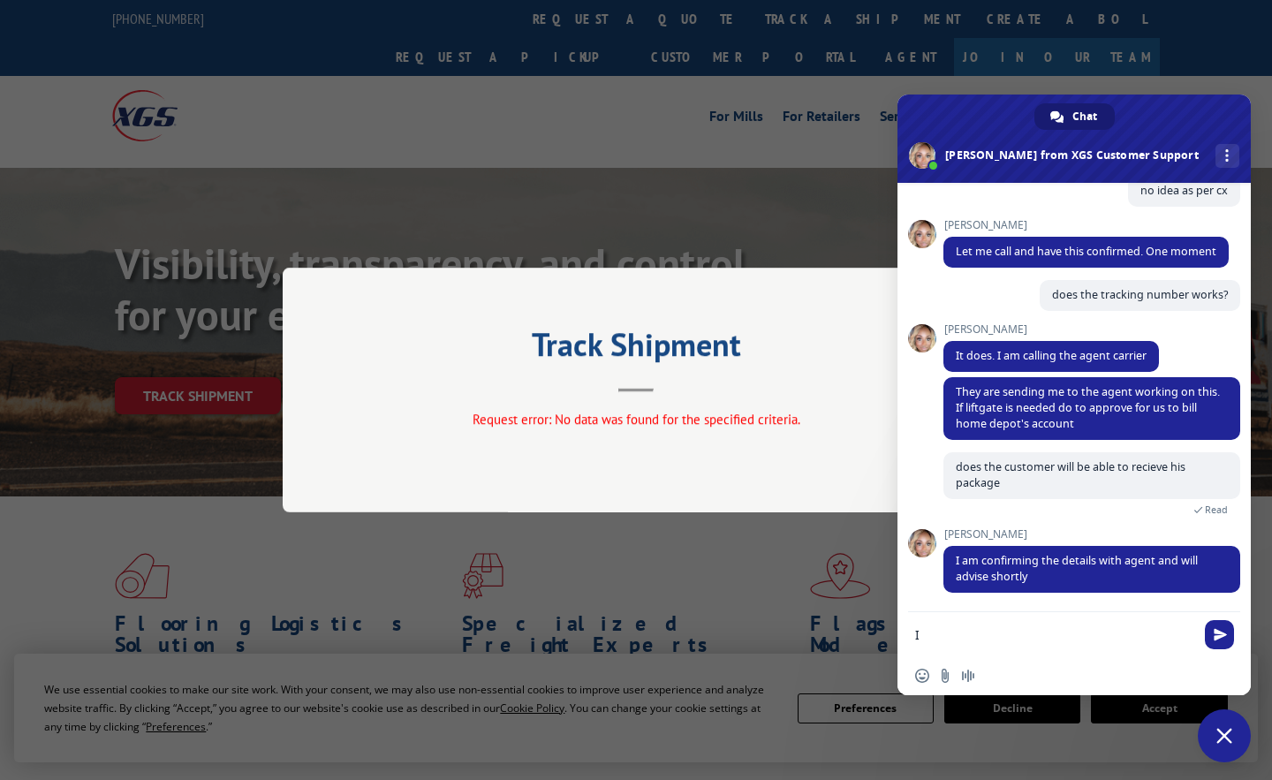
type textarea "I"
type textarea "noted,"
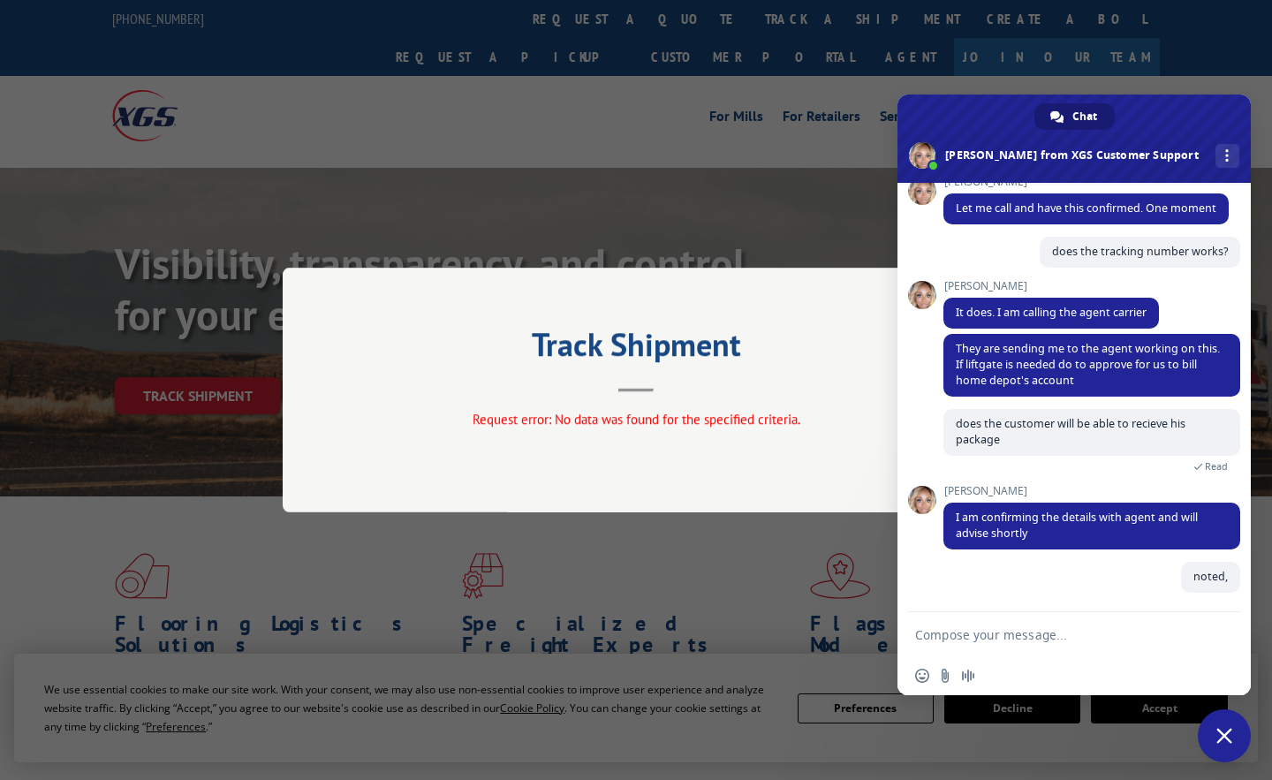
scroll to position [842, 0]
